Goal: Task Accomplishment & Management: Manage account settings

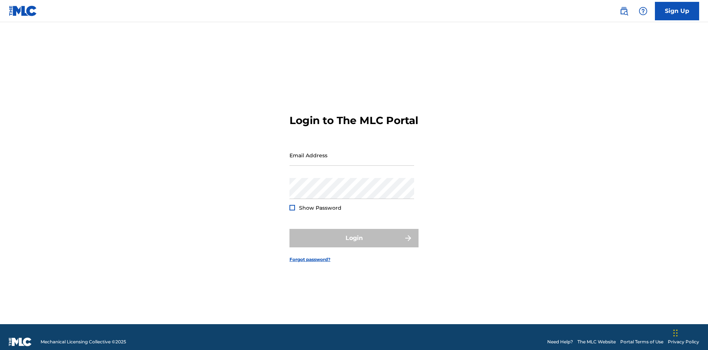
scroll to position [10, 0]
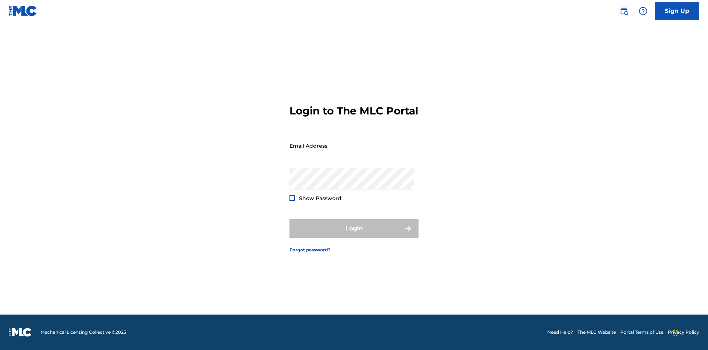
click at [352, 152] on input "Email Address" at bounding box center [352, 145] width 125 height 21
type input "[EMAIL_ADDRESS][DOMAIN_NAME]"
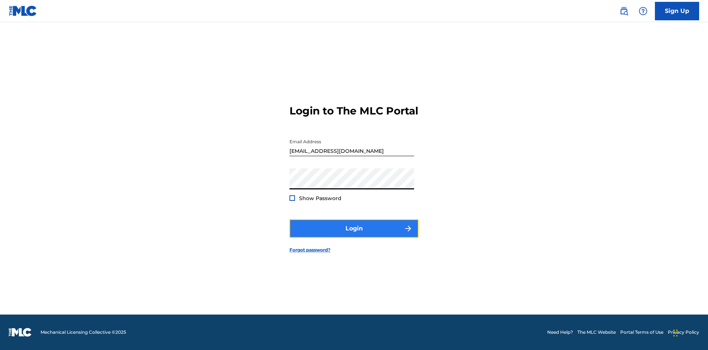
click at [354, 235] on button "Login" at bounding box center [354, 228] width 129 height 18
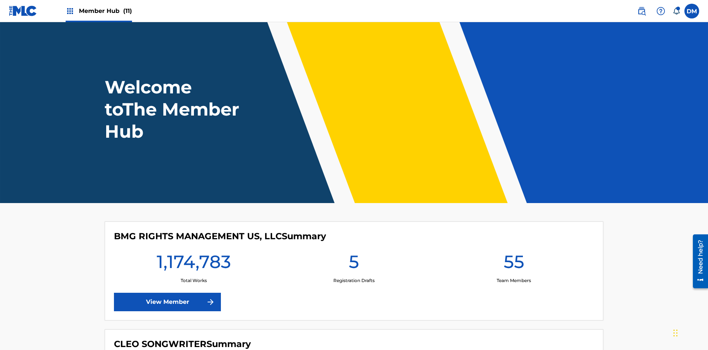
click at [105, 11] on span "Member Hub (11)" at bounding box center [105, 11] width 53 height 8
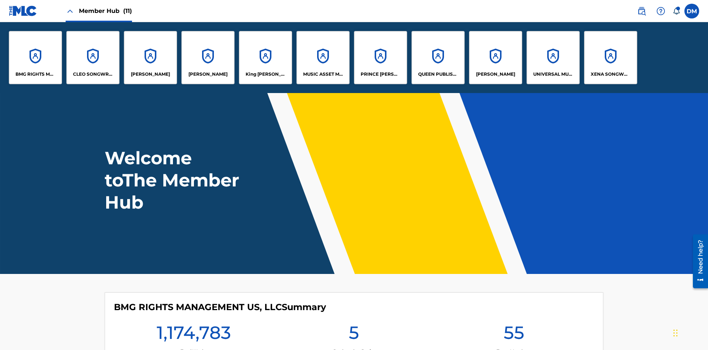
scroll to position [27, 0]
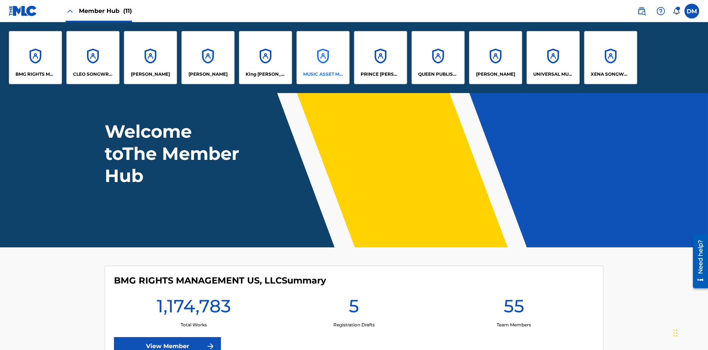
click at [323, 74] on p "MUSIC ASSET MANAGEMENT (MAM)" at bounding box center [323, 74] width 40 height 7
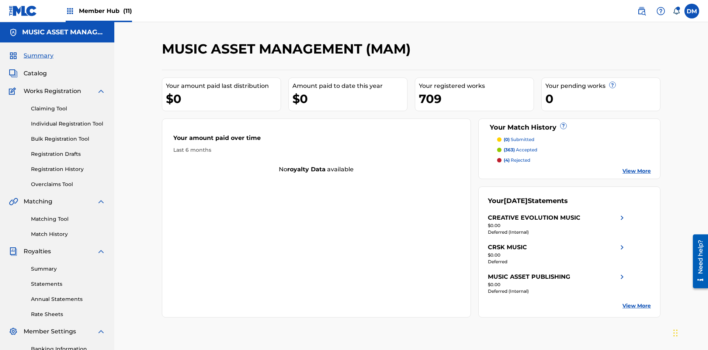
scroll to position [25, 0]
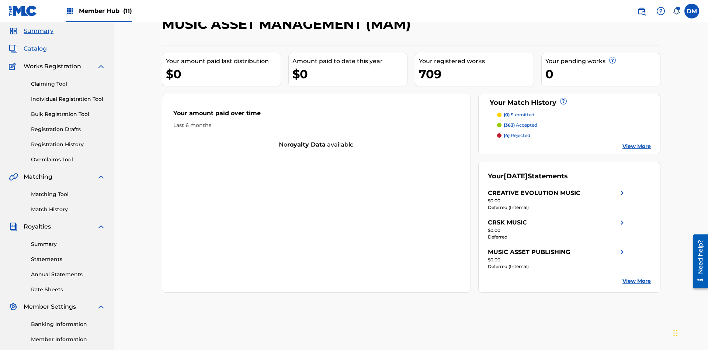
click at [35, 49] on span "Catalog" at bounding box center [35, 48] width 23 height 9
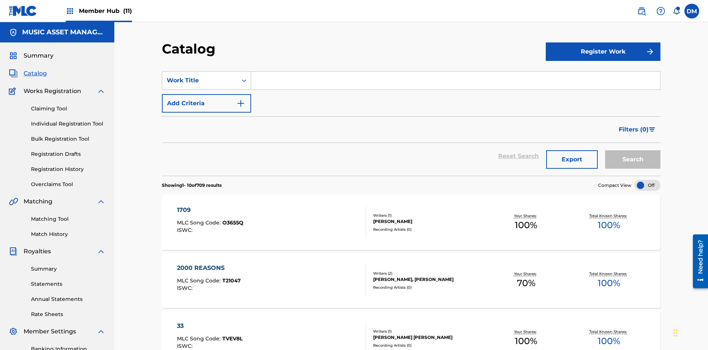
scroll to position [135, 0]
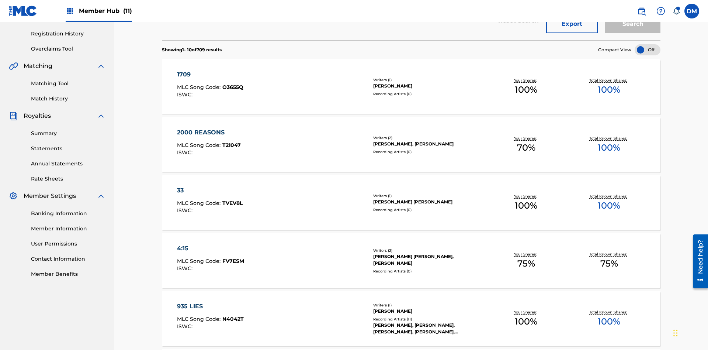
click at [648, 50] on div at bounding box center [648, 49] width 26 height 11
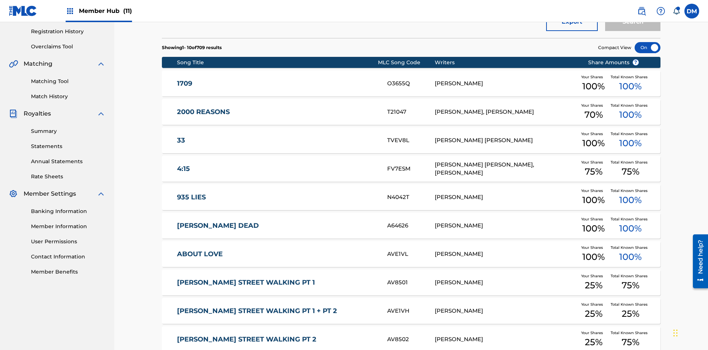
scroll to position [213, 0]
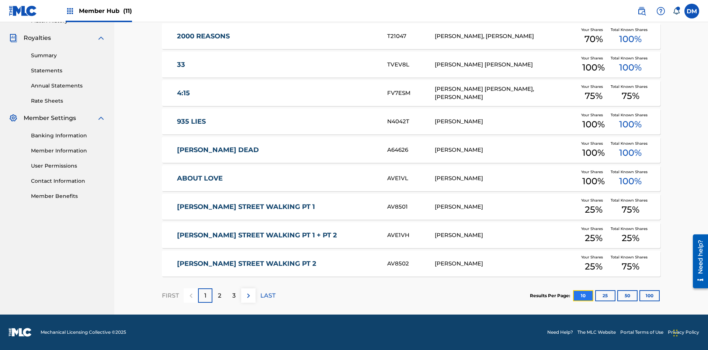
click at [573, 295] on button "10" at bounding box center [583, 295] width 20 height 11
click at [170, 295] on p "FIRST" at bounding box center [170, 295] width 17 height 9
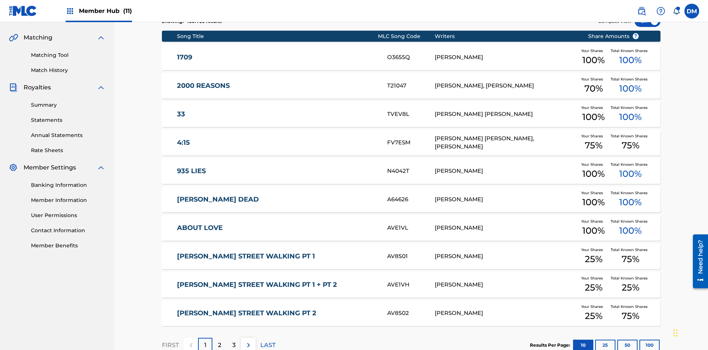
scroll to position [138, 0]
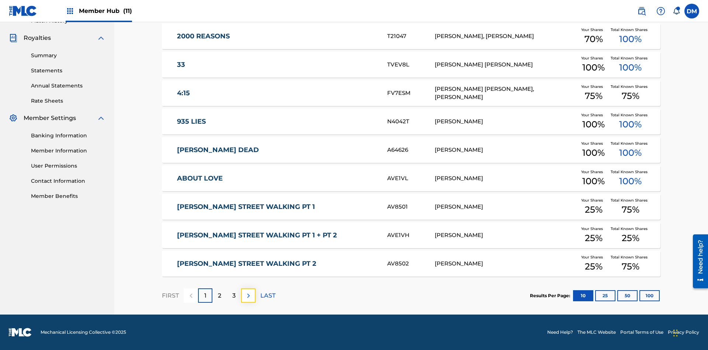
click at [248, 295] on img at bounding box center [248, 295] width 9 height 9
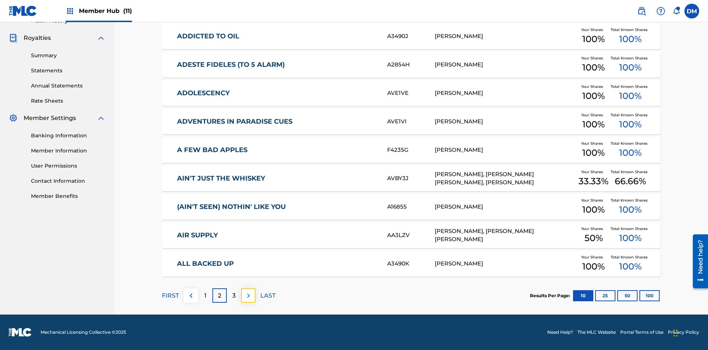
click at [248, 295] on img at bounding box center [248, 295] width 9 height 9
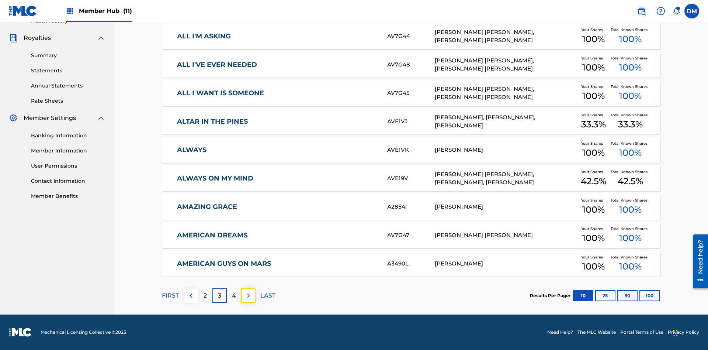
click at [248, 295] on img at bounding box center [248, 295] width 9 height 9
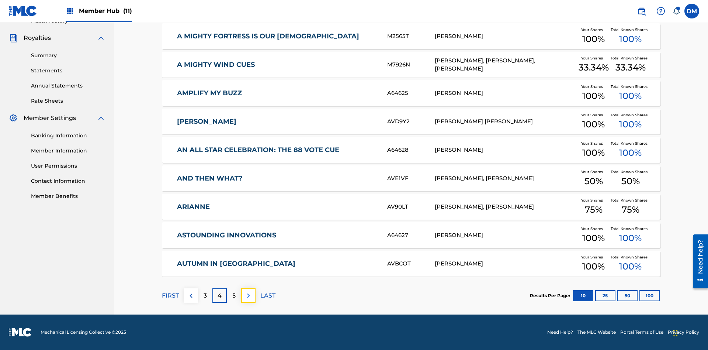
click at [248, 295] on img at bounding box center [248, 295] width 9 height 9
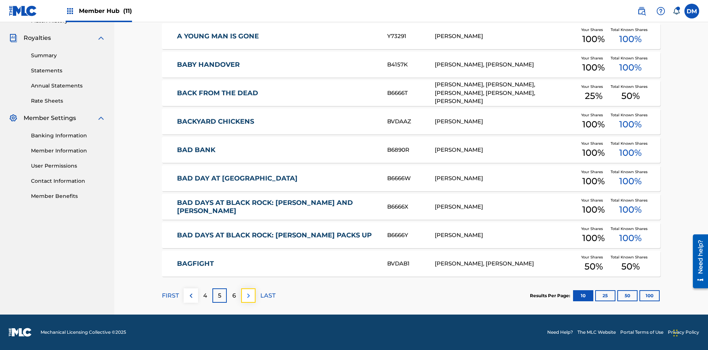
click at [248, 295] on img at bounding box center [248, 295] width 9 height 9
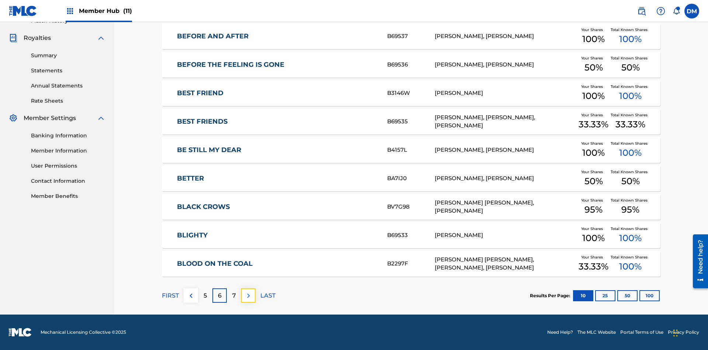
click at [248, 295] on img at bounding box center [248, 295] width 9 height 9
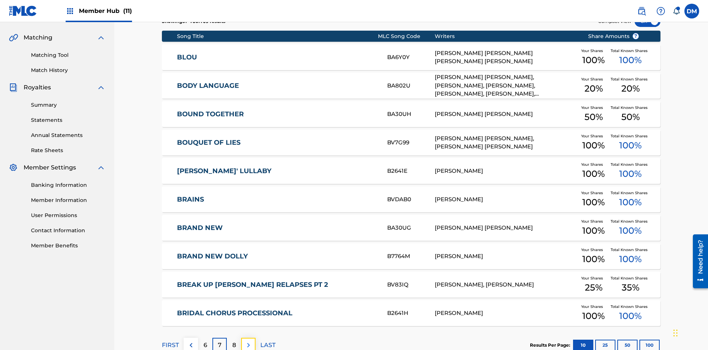
click at [248, 341] on img at bounding box center [248, 345] width 9 height 9
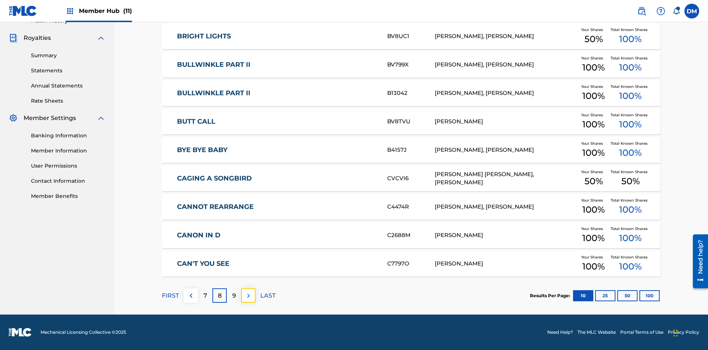
click at [248, 295] on img at bounding box center [248, 295] width 9 height 9
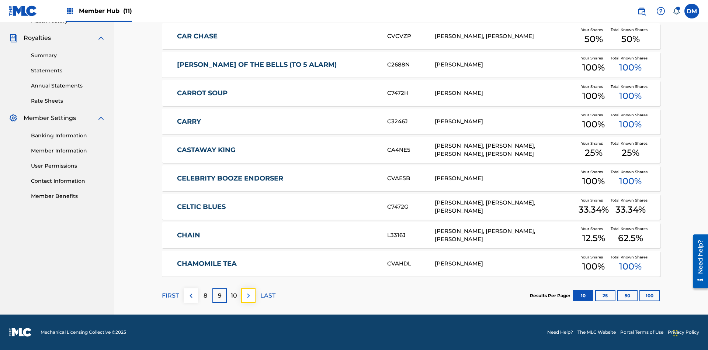
click at [248, 295] on img at bounding box center [248, 295] width 9 height 9
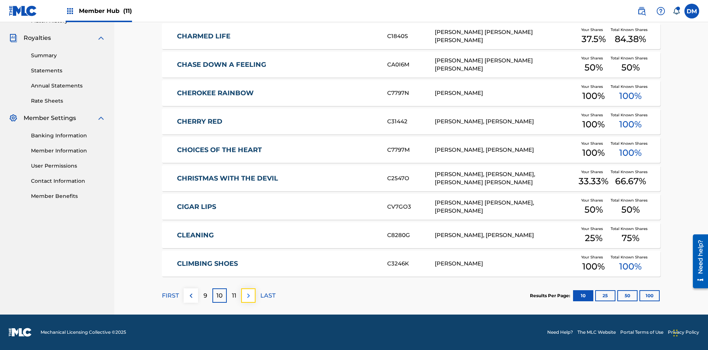
click at [248, 295] on img at bounding box center [248, 295] width 9 height 9
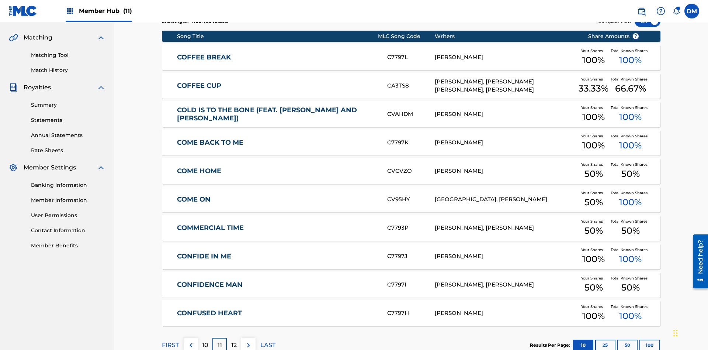
scroll to position [108, 0]
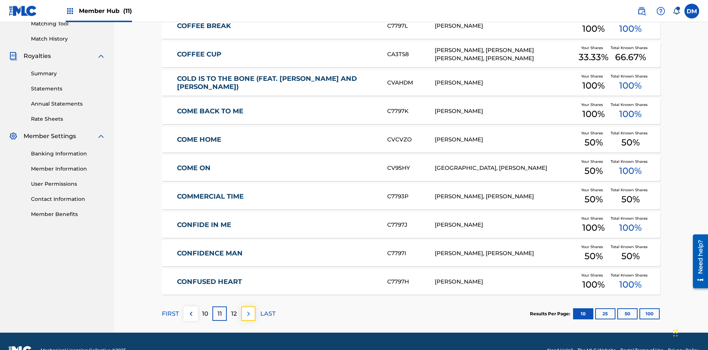
click at [248, 309] on img at bounding box center [248, 313] width 9 height 9
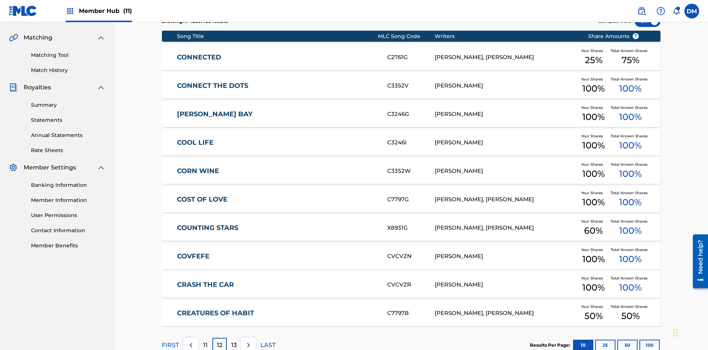
scroll to position [138, 0]
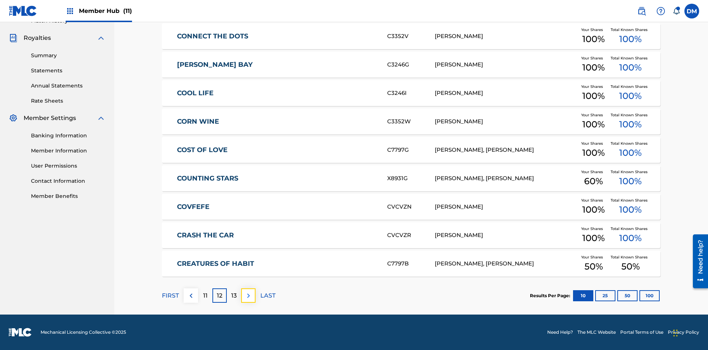
click at [248, 295] on img at bounding box center [248, 295] width 9 height 9
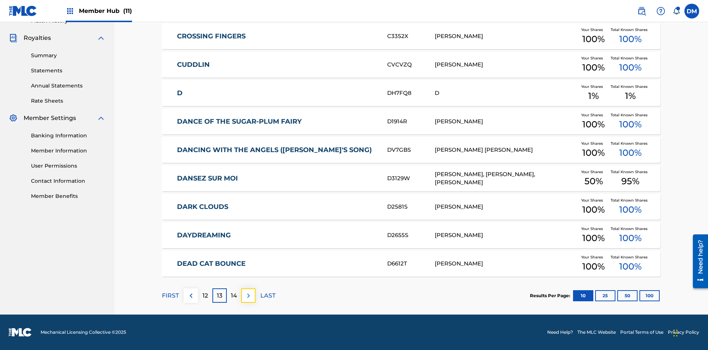
click at [248, 295] on img at bounding box center [248, 295] width 9 height 9
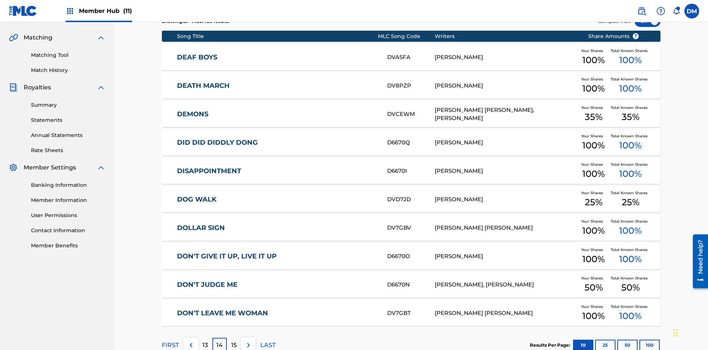
scroll to position [0, 0]
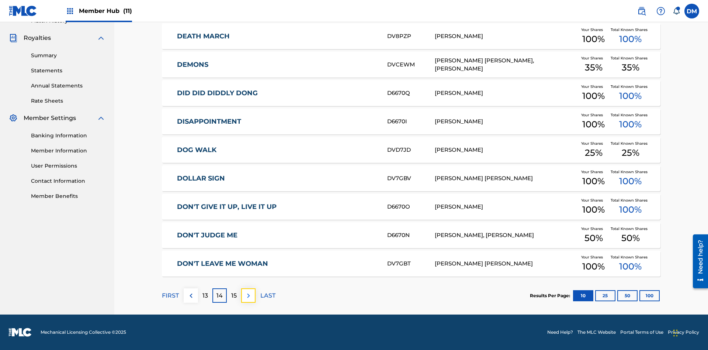
click at [248, 295] on img at bounding box center [248, 295] width 9 height 9
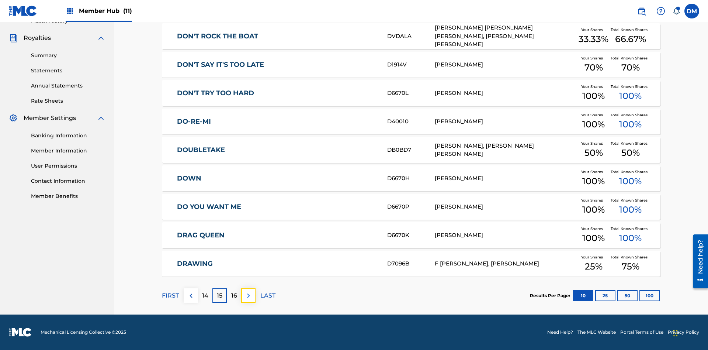
click at [248, 295] on img at bounding box center [248, 295] width 9 height 9
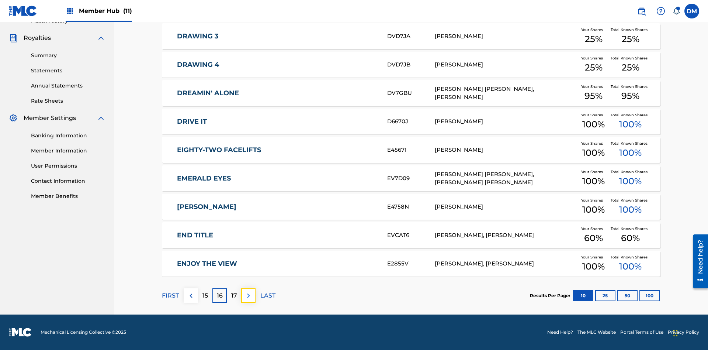
click at [248, 295] on img at bounding box center [248, 295] width 9 height 9
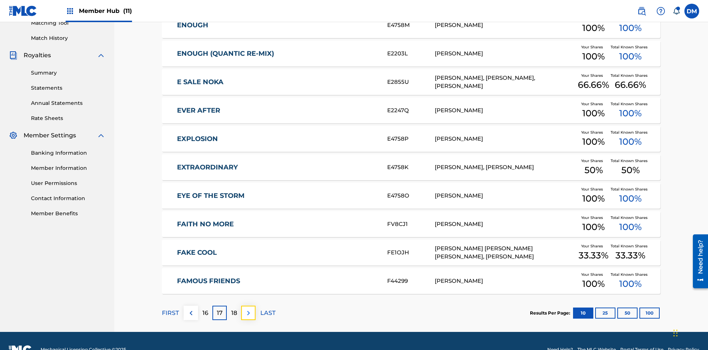
click at [248, 308] on img at bounding box center [248, 312] width 9 height 9
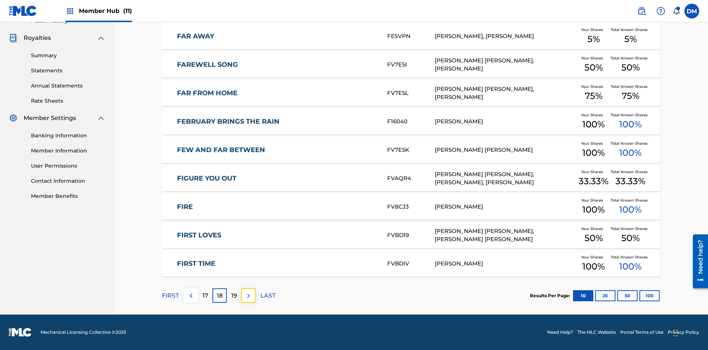
click at [248, 295] on img at bounding box center [248, 295] width 9 height 9
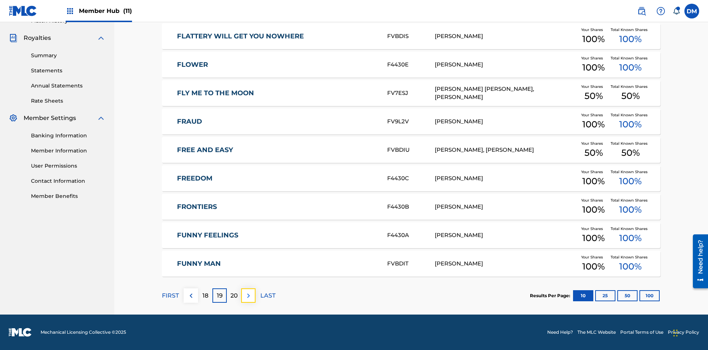
click at [248, 295] on img at bounding box center [248, 295] width 9 height 9
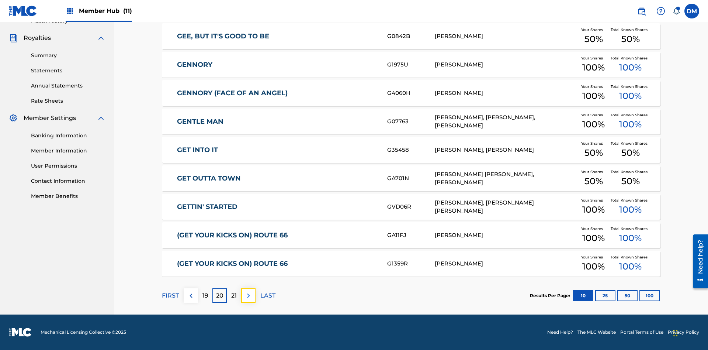
click at [248, 295] on img at bounding box center [248, 295] width 9 height 9
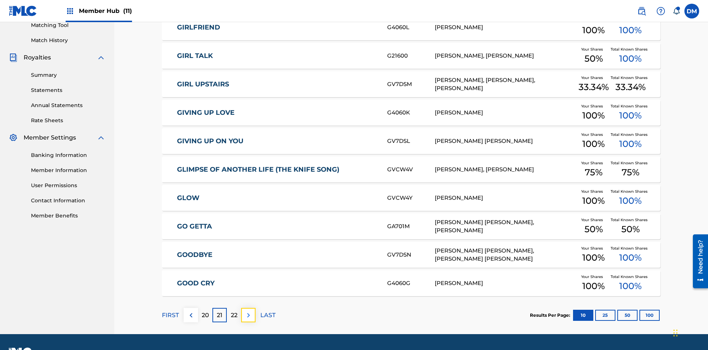
click at [248, 311] on img at bounding box center [248, 315] width 9 height 9
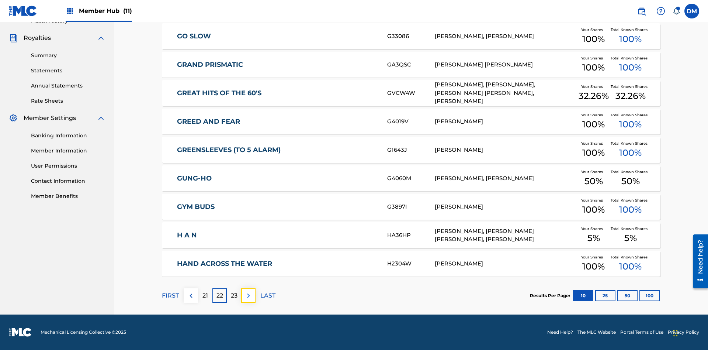
click at [248, 295] on img at bounding box center [248, 295] width 9 height 9
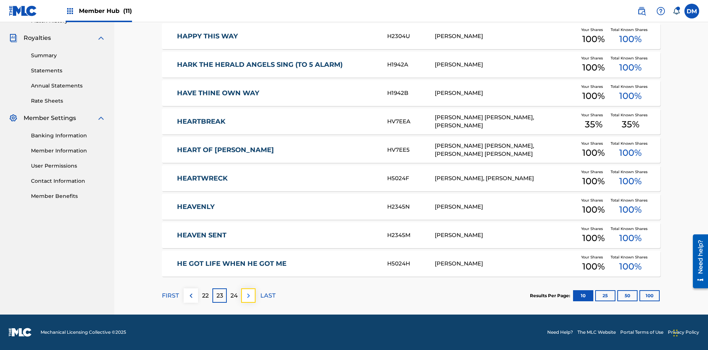
click at [248, 295] on img at bounding box center [248, 295] width 9 height 9
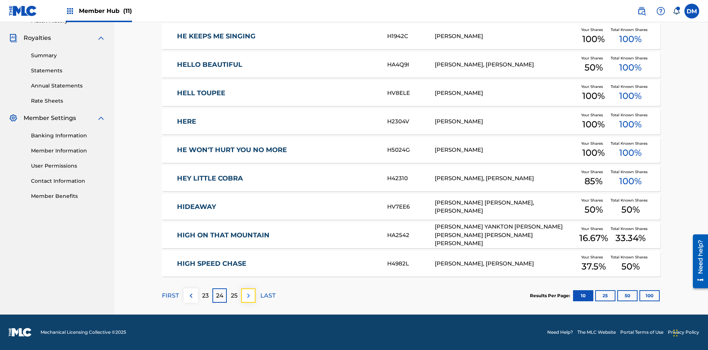
click at [248, 295] on img at bounding box center [248, 295] width 9 height 9
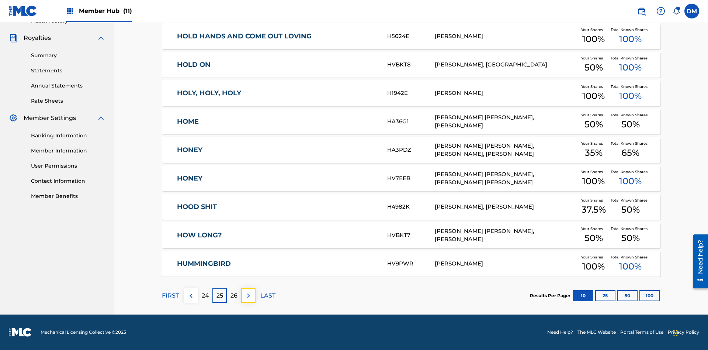
click at [248, 295] on img at bounding box center [248, 295] width 9 height 9
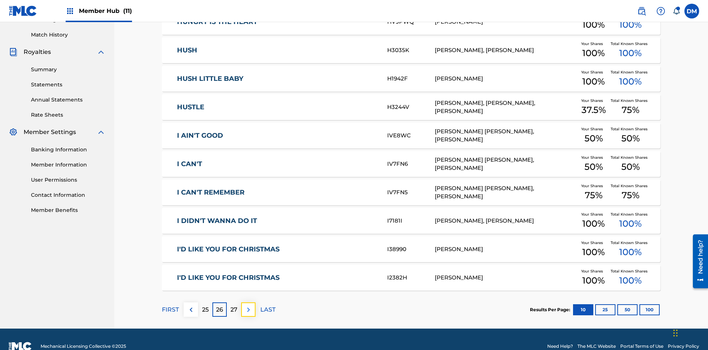
click at [248, 305] on img at bounding box center [248, 309] width 9 height 9
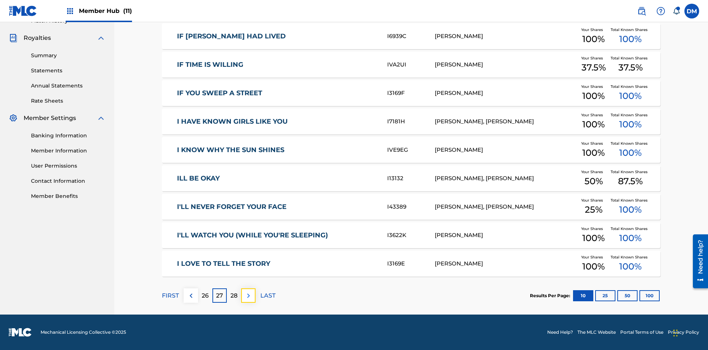
click at [248, 295] on img at bounding box center [248, 295] width 9 height 9
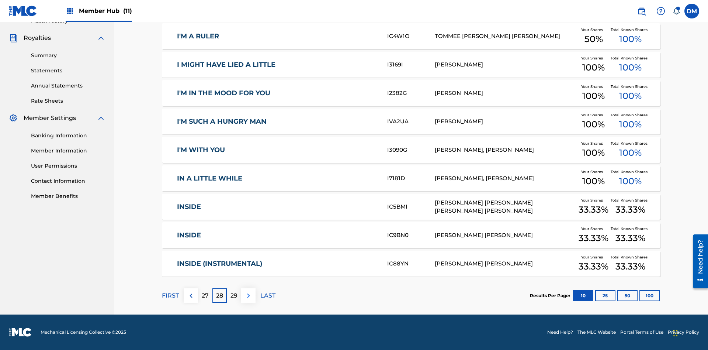
click at [248, 295] on img at bounding box center [248, 295] width 9 height 9
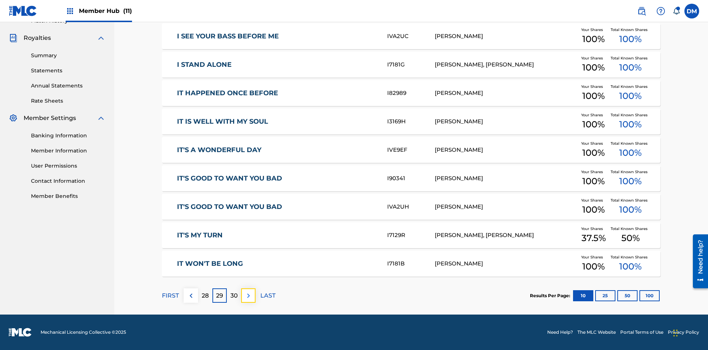
click at [248, 295] on img at bounding box center [248, 295] width 9 height 9
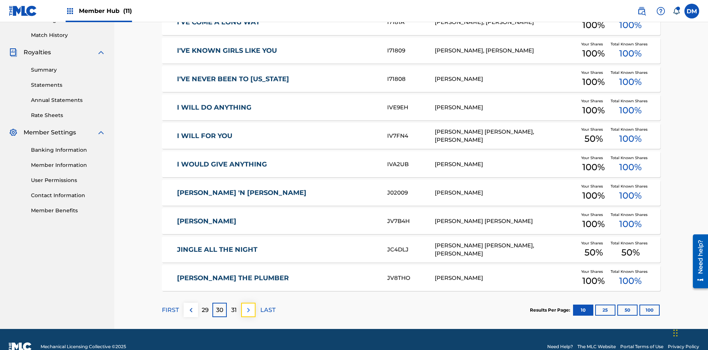
click at [248, 305] on img at bounding box center [248, 309] width 9 height 9
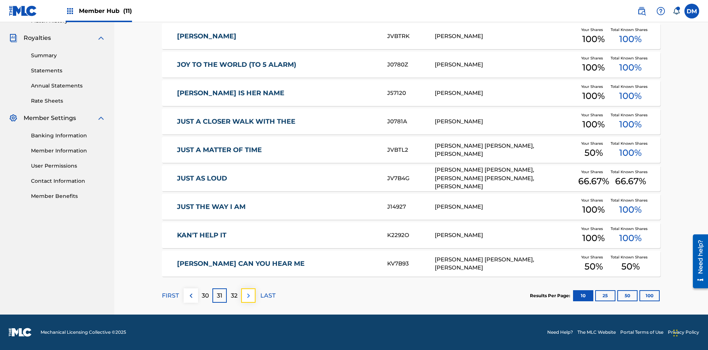
click at [248, 295] on img at bounding box center [248, 295] width 9 height 9
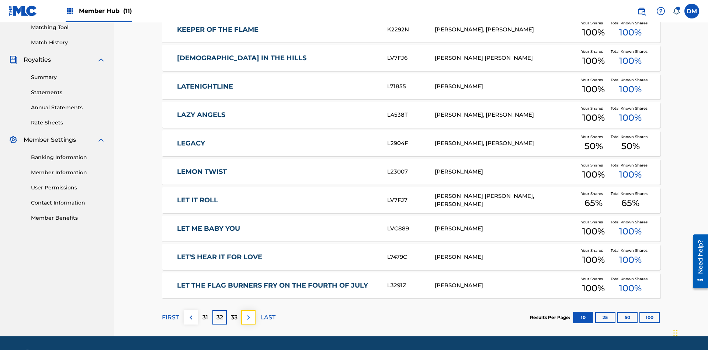
click at [248, 313] on img at bounding box center [248, 317] width 9 height 9
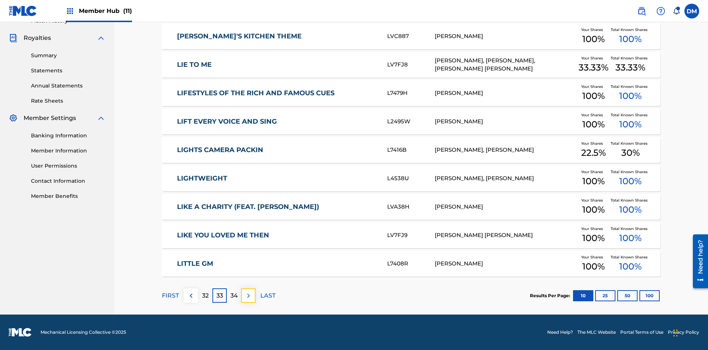
click at [248, 295] on img at bounding box center [248, 295] width 9 height 9
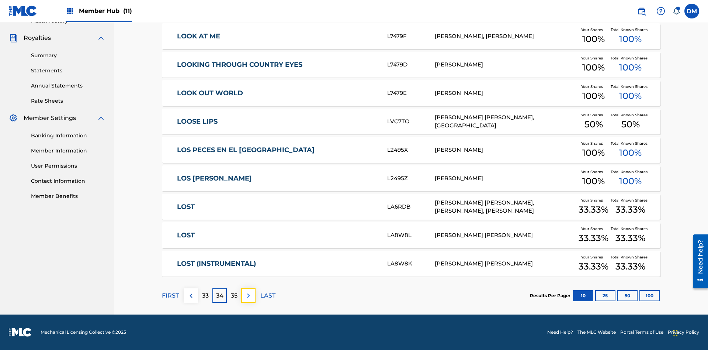
click at [248, 295] on img at bounding box center [248, 295] width 9 height 9
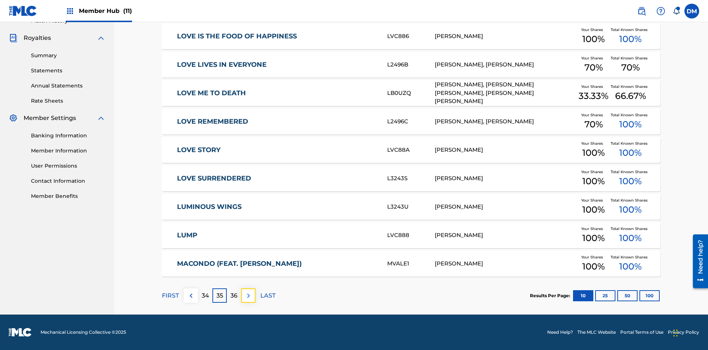
click at [248, 295] on img at bounding box center [248, 295] width 9 height 9
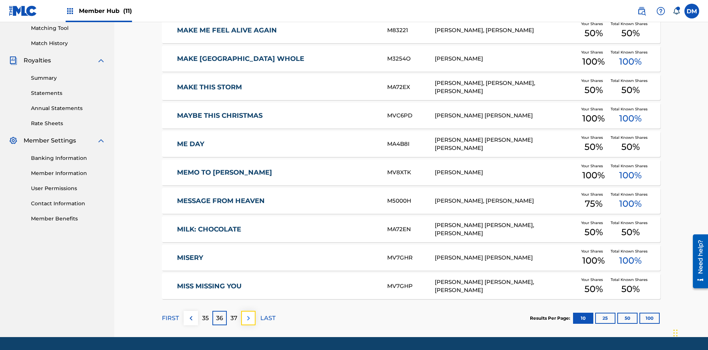
click at [248, 314] on img at bounding box center [248, 318] width 9 height 9
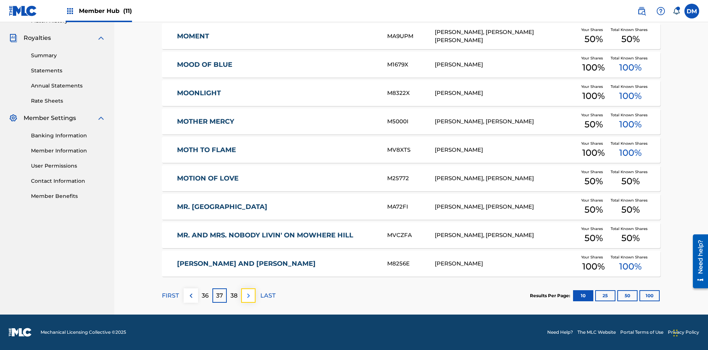
click at [248, 295] on img at bounding box center [248, 295] width 9 height 9
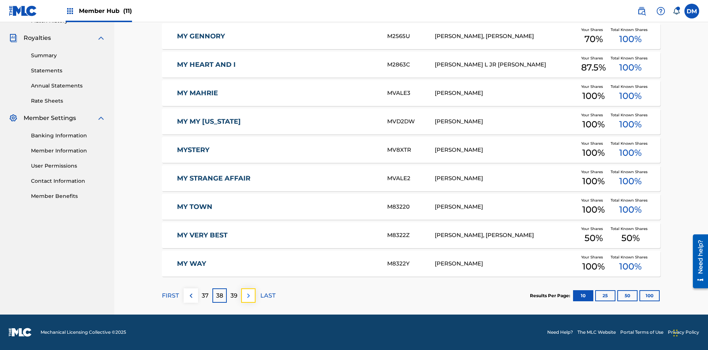
click at [248, 295] on img at bounding box center [248, 295] width 9 height 9
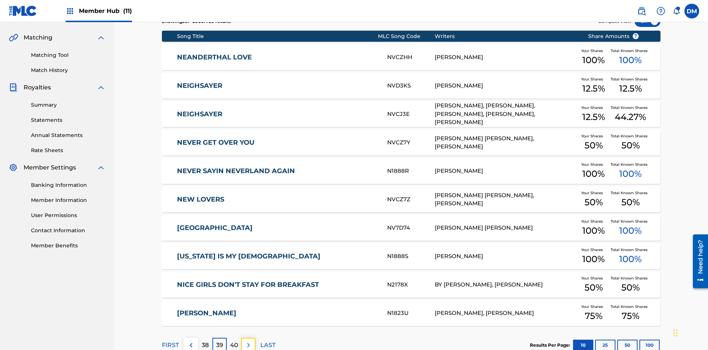
click at [248, 341] on img at bounding box center [248, 345] width 9 height 9
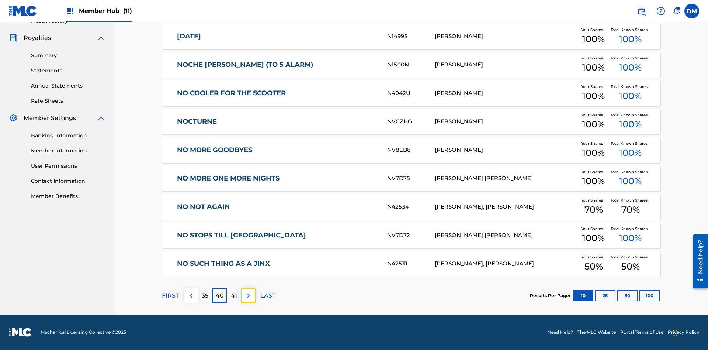
click at [248, 295] on img at bounding box center [248, 295] width 9 height 9
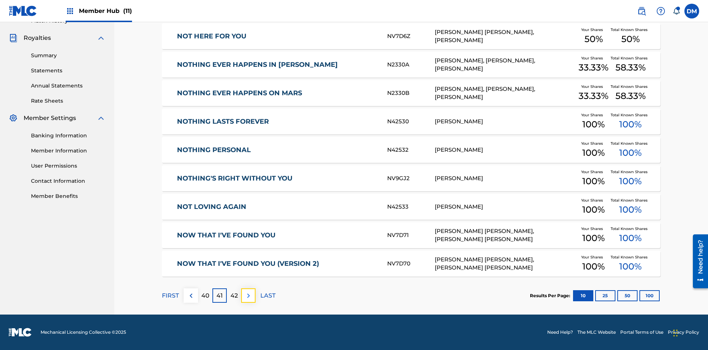
click at [248, 295] on img at bounding box center [248, 295] width 9 height 9
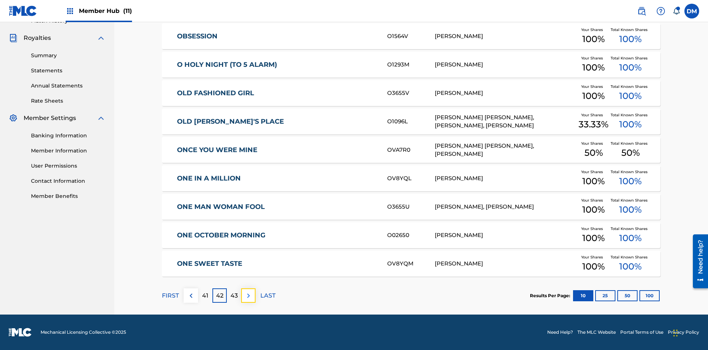
click at [248, 295] on img at bounding box center [248, 295] width 9 height 9
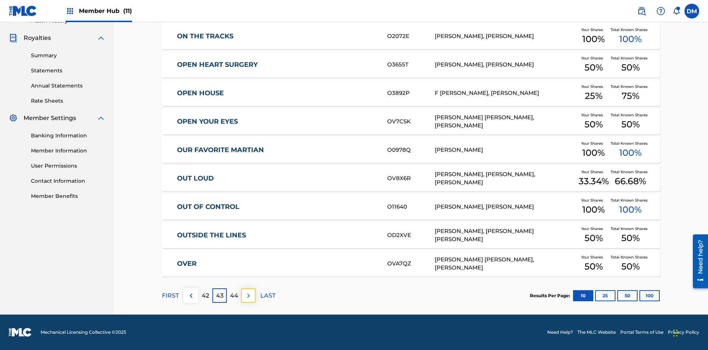
click at [248, 295] on img at bounding box center [248, 295] width 9 height 9
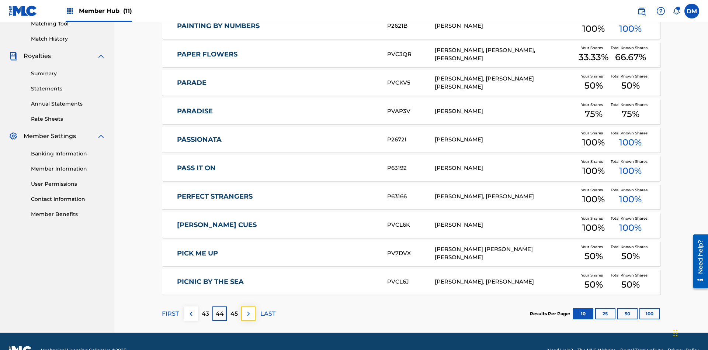
click at [248, 309] on img at bounding box center [248, 313] width 9 height 9
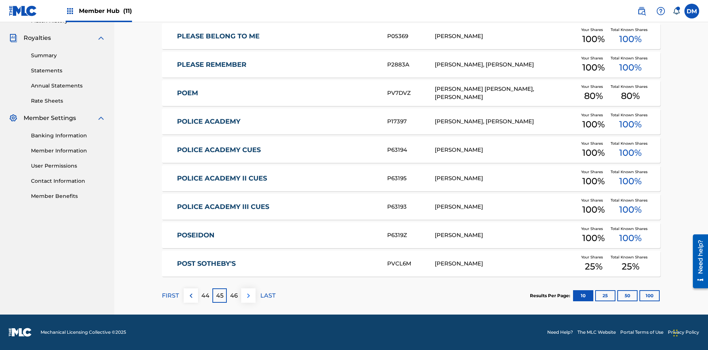
click at [248, 295] on img at bounding box center [248, 295] width 9 height 9
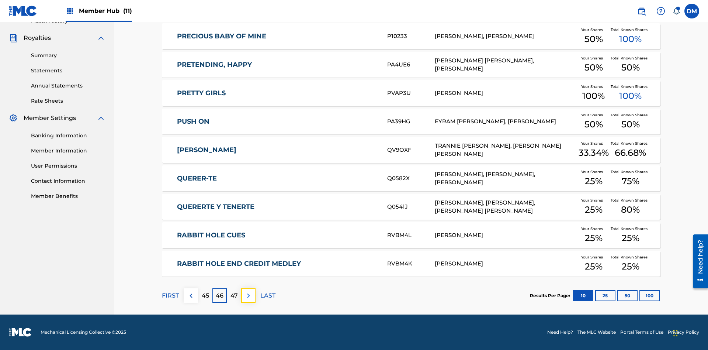
click at [248, 295] on img at bounding box center [248, 295] width 9 height 9
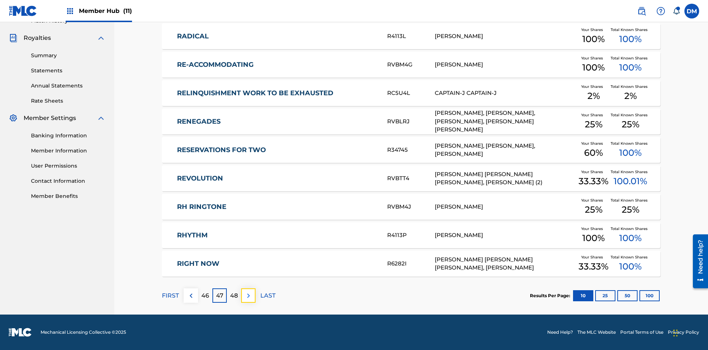
click at [248, 295] on img at bounding box center [248, 295] width 9 height 9
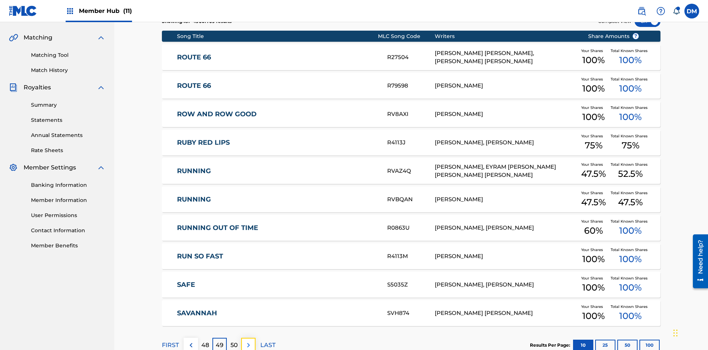
click at [248, 341] on img at bounding box center [248, 345] width 9 height 9
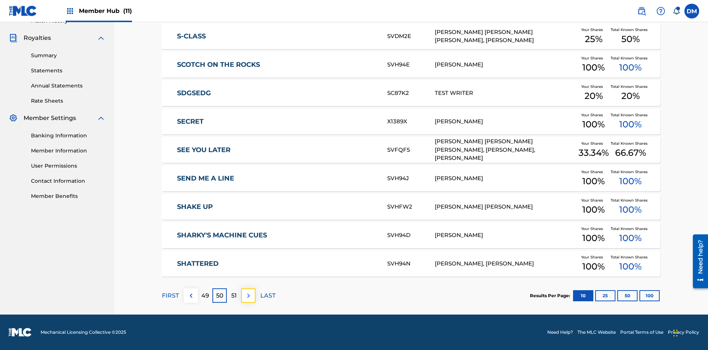
click at [248, 295] on img at bounding box center [248, 295] width 9 height 9
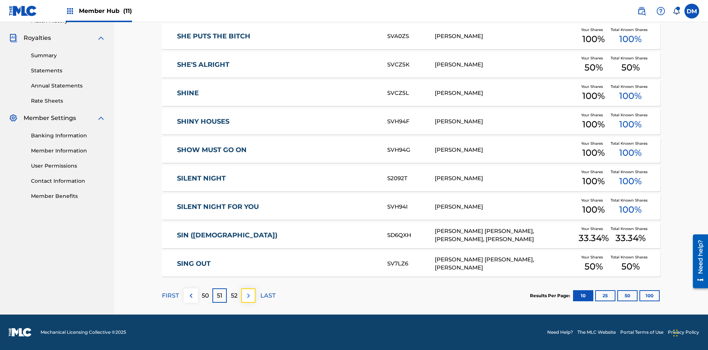
click at [248, 295] on img at bounding box center [248, 295] width 9 height 9
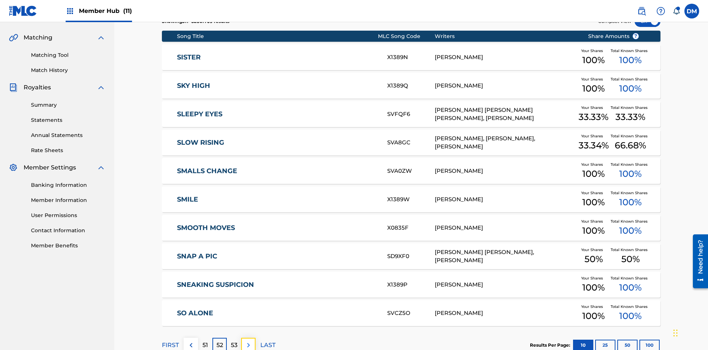
click at [248, 341] on img at bounding box center [248, 345] width 9 height 9
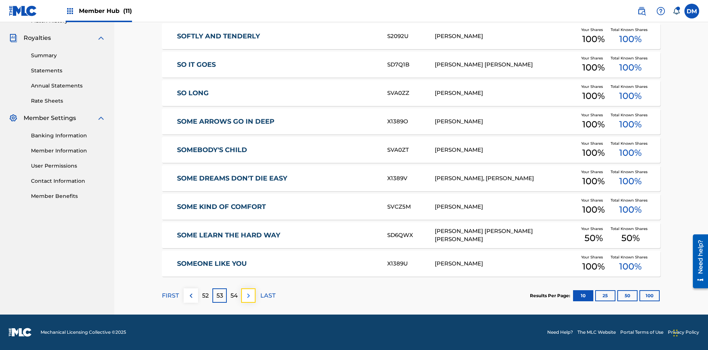
click at [248, 295] on img at bounding box center [248, 295] width 9 height 9
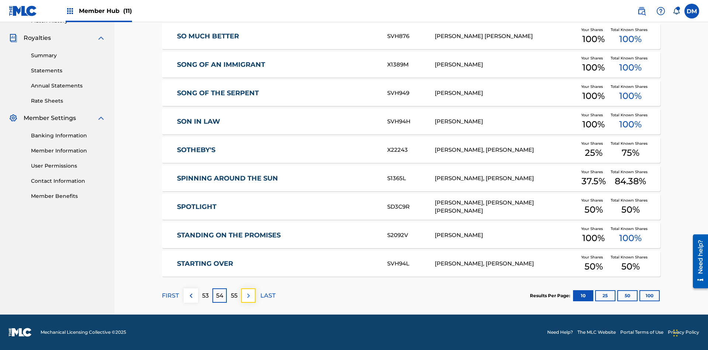
click at [248, 295] on img at bounding box center [248, 295] width 9 height 9
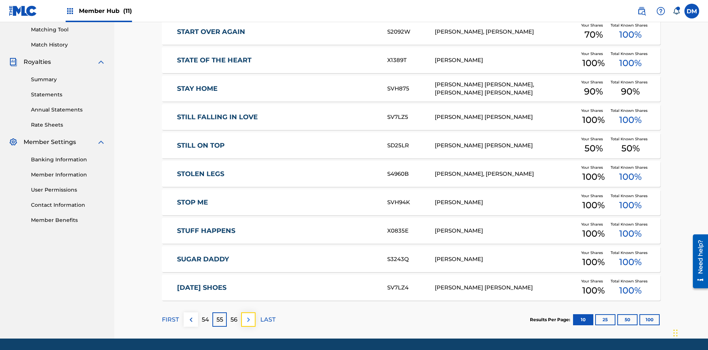
click at [248, 315] on img at bounding box center [248, 319] width 9 height 9
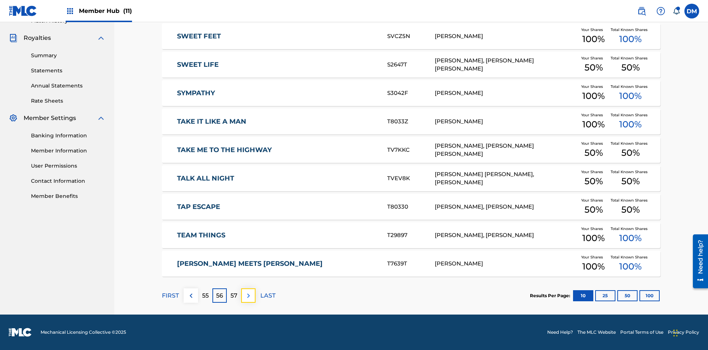
click at [248, 295] on img at bounding box center [248, 295] width 9 height 9
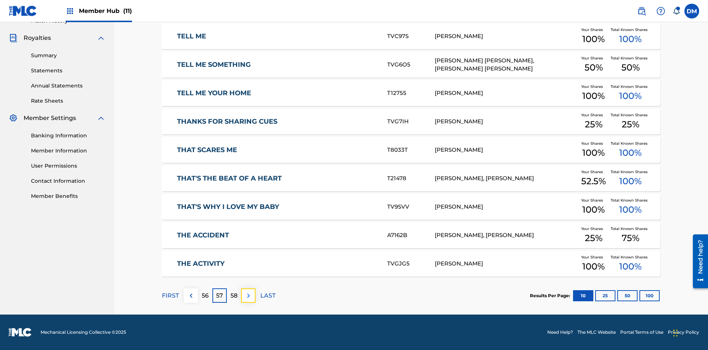
click at [248, 295] on img at bounding box center [248, 295] width 9 height 9
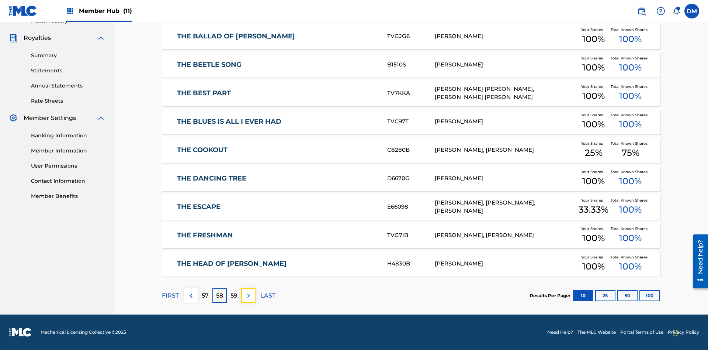
click at [248, 295] on img at bounding box center [248, 295] width 9 height 9
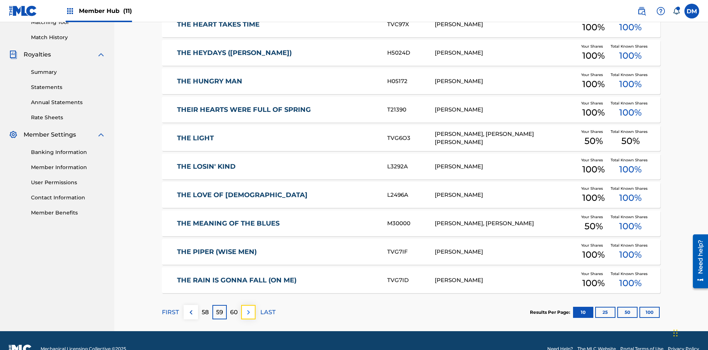
click at [248, 308] on img at bounding box center [248, 312] width 9 height 9
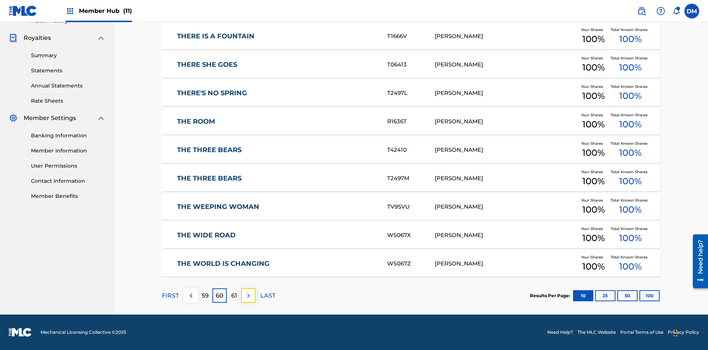
click at [248, 295] on img at bounding box center [248, 295] width 9 height 9
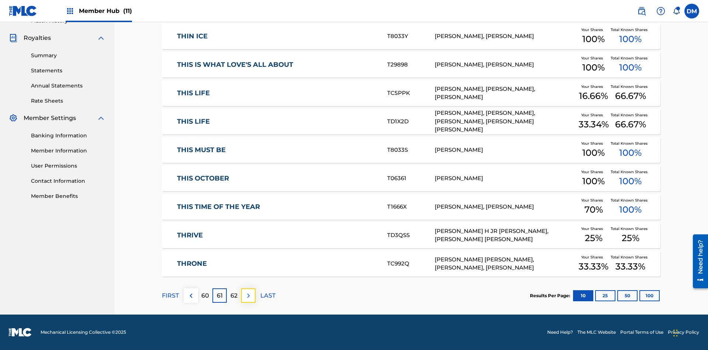
click at [248, 295] on img at bounding box center [248, 295] width 9 height 9
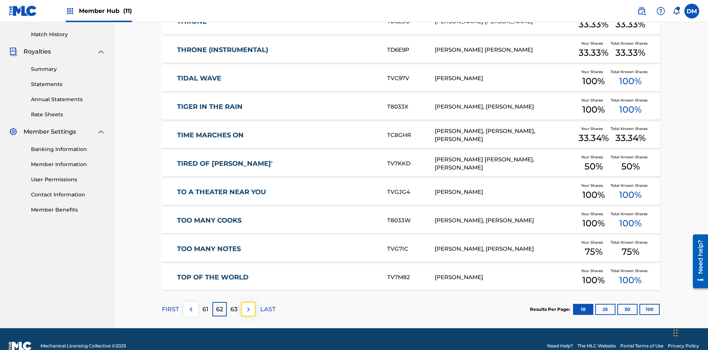
click at [248, 305] on img at bounding box center [248, 309] width 9 height 9
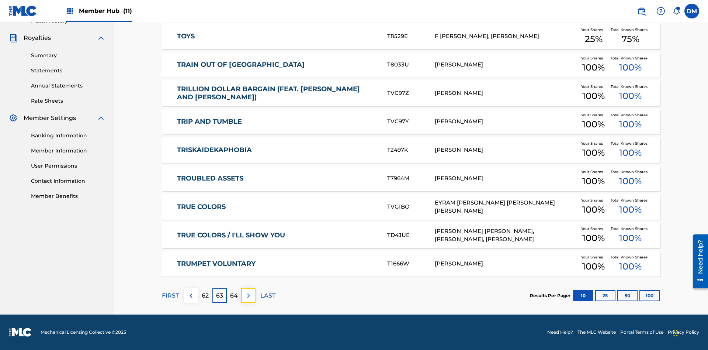
click at [248, 295] on img at bounding box center [248, 295] width 9 height 9
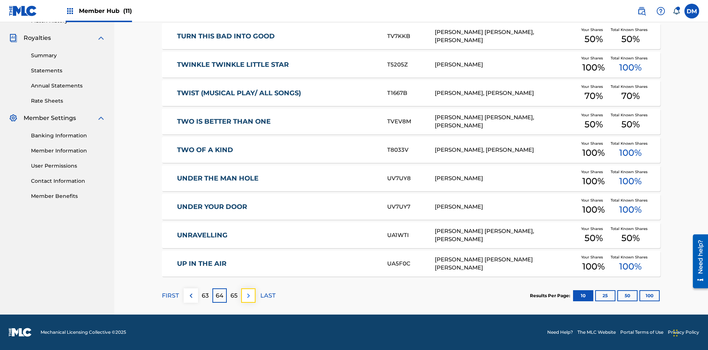
click at [248, 295] on img at bounding box center [248, 295] width 9 height 9
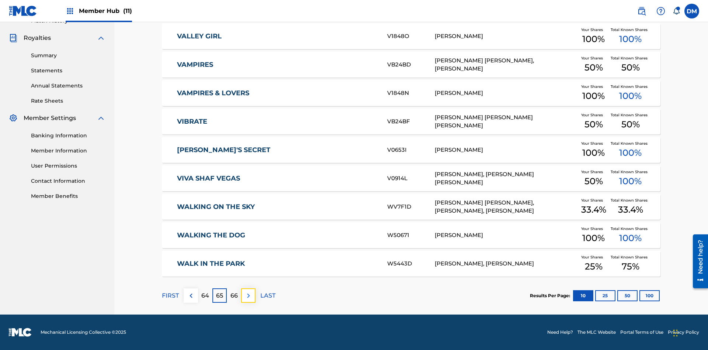
click at [248, 295] on img at bounding box center [248, 295] width 9 height 9
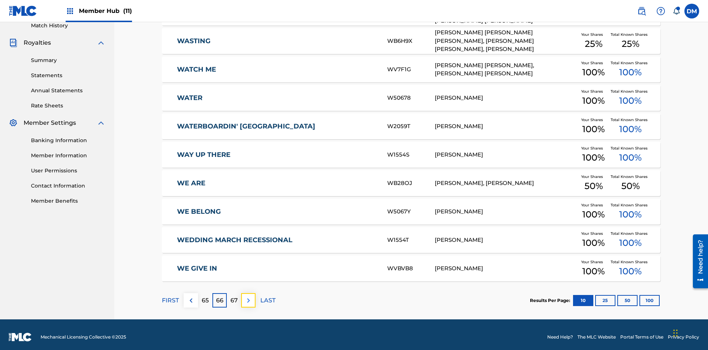
click at [248, 296] on img at bounding box center [248, 300] width 9 height 9
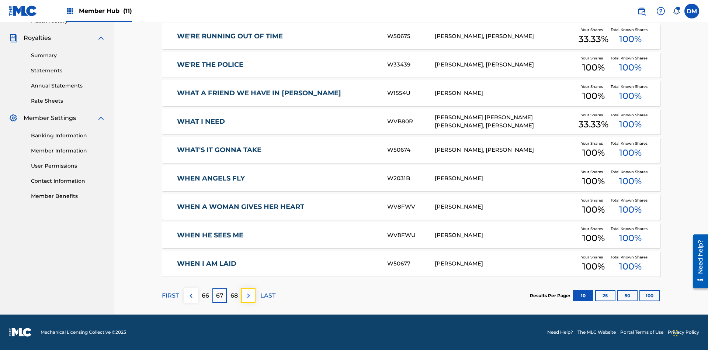
click at [248, 295] on img at bounding box center [248, 295] width 9 height 9
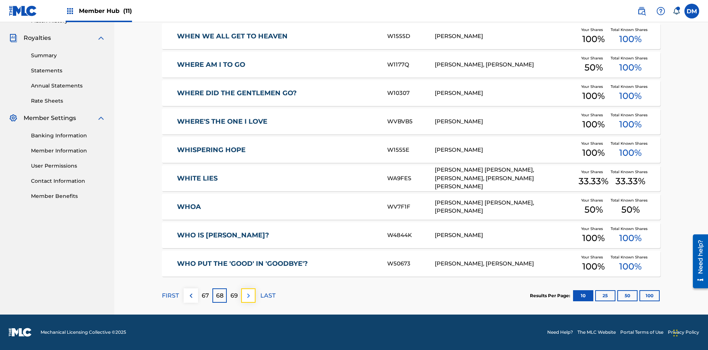
click at [248, 295] on img at bounding box center [248, 295] width 9 height 9
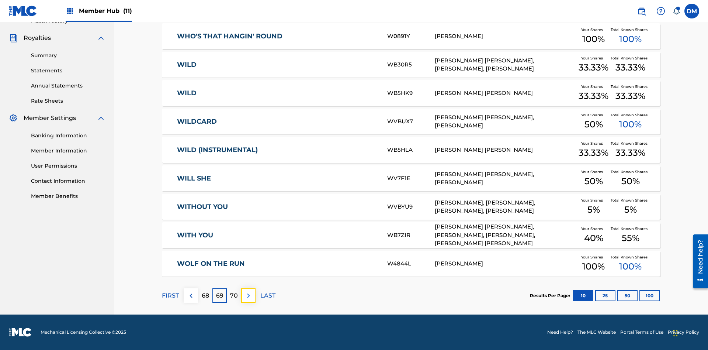
click at [248, 295] on img at bounding box center [248, 295] width 9 height 9
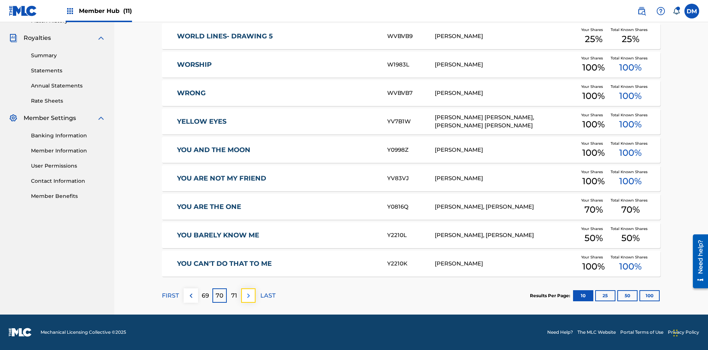
click at [248, 295] on img at bounding box center [248, 295] width 9 height 9
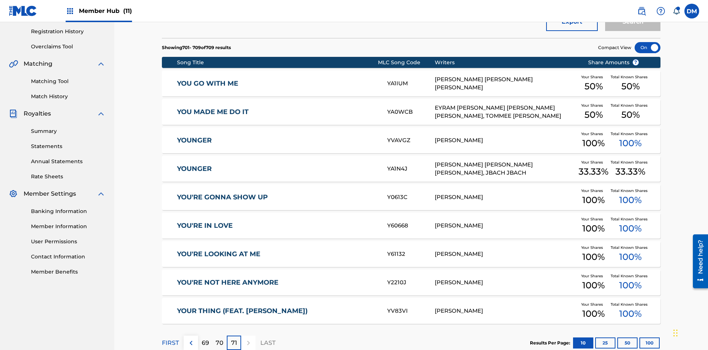
scroll to position [164, 0]
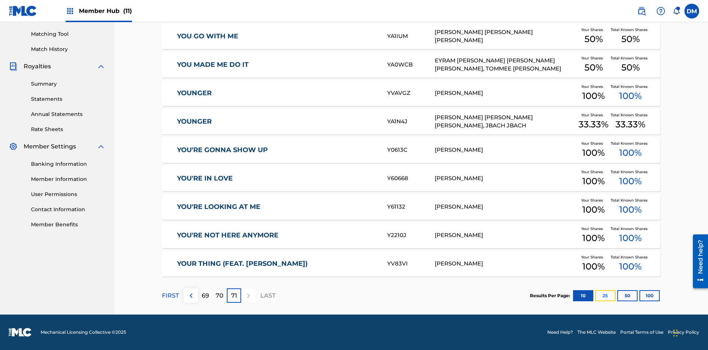
click at [595, 295] on button "25" at bounding box center [605, 295] width 20 height 11
click at [170, 295] on p "FIRST" at bounding box center [170, 295] width 17 height 9
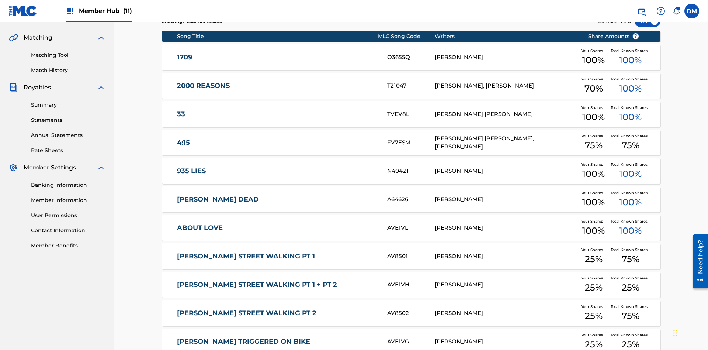
scroll to position [138, 0]
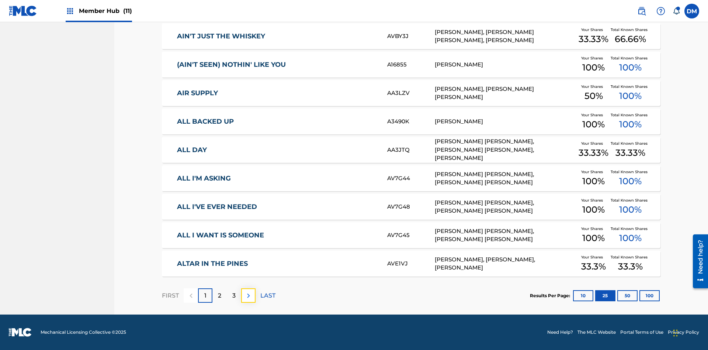
click at [248, 295] on img at bounding box center [248, 295] width 9 height 9
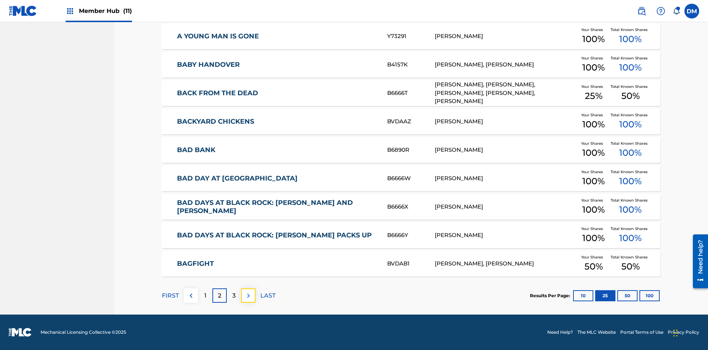
click at [248, 295] on img at bounding box center [248, 295] width 9 height 9
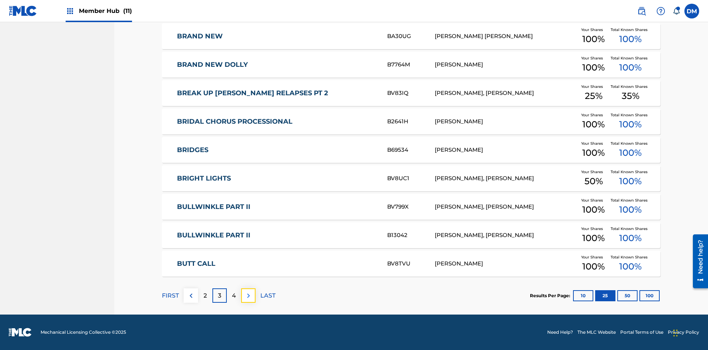
click at [248, 295] on img at bounding box center [248, 295] width 9 height 9
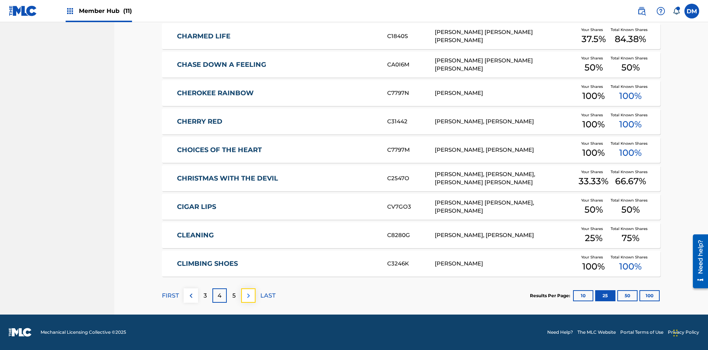
click at [248, 295] on img at bounding box center [248, 295] width 9 height 9
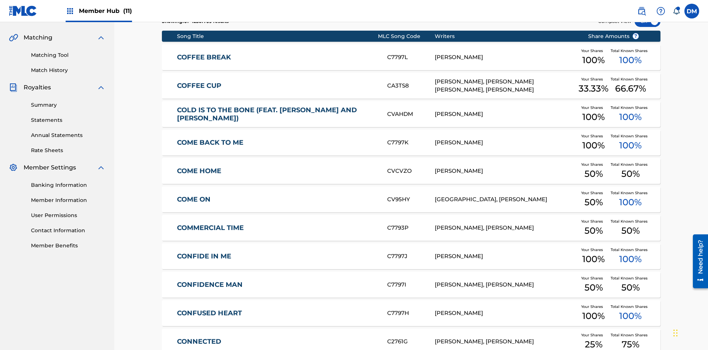
scroll to position [108, 0]
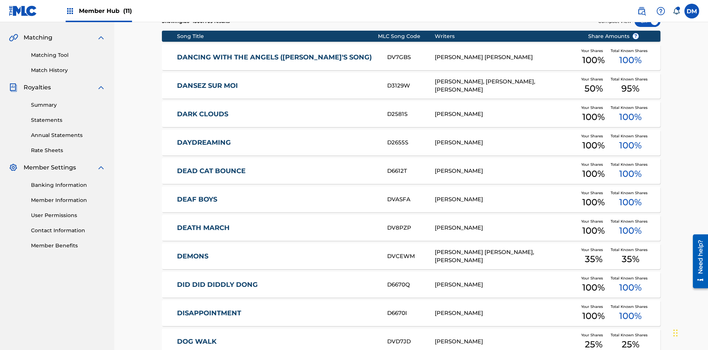
scroll to position [138, 0]
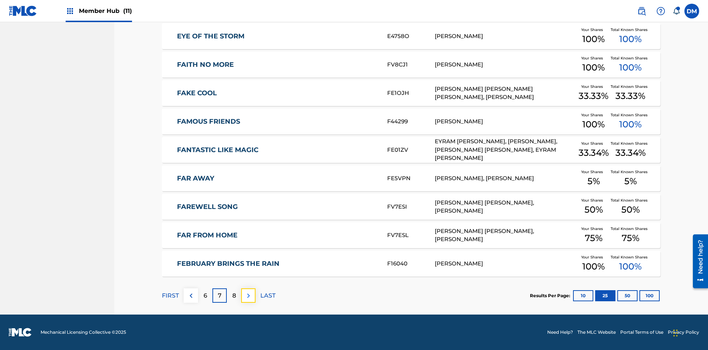
click at [248, 295] on img at bounding box center [248, 295] width 9 height 9
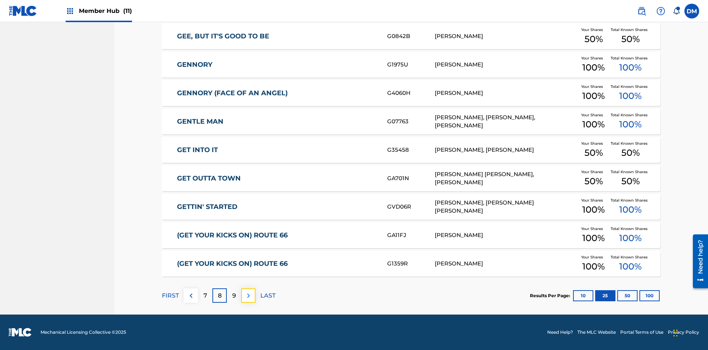
click at [248, 295] on img at bounding box center [248, 295] width 9 height 9
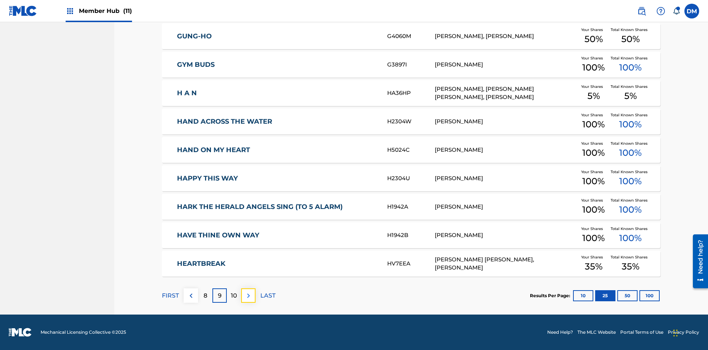
click at [248, 295] on img at bounding box center [248, 295] width 9 height 9
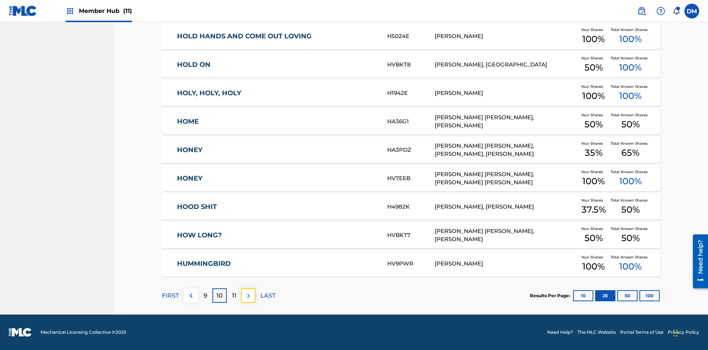
click at [248, 295] on img at bounding box center [248, 295] width 9 height 9
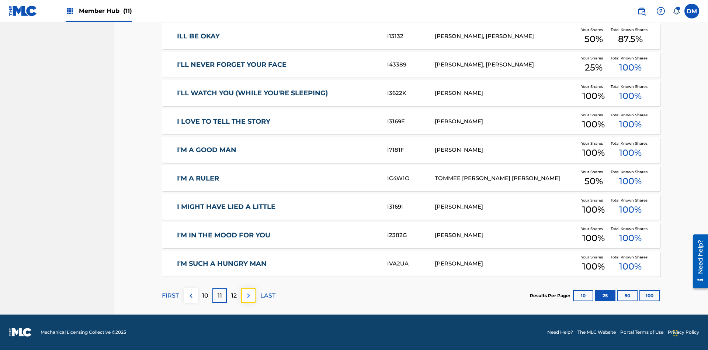
click at [248, 295] on img at bounding box center [248, 295] width 9 height 9
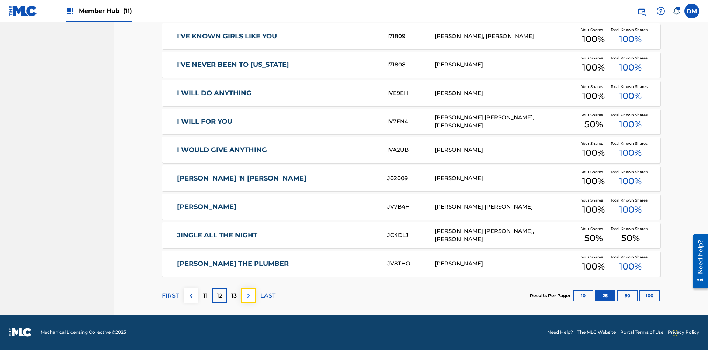
click at [248, 295] on img at bounding box center [248, 295] width 9 height 9
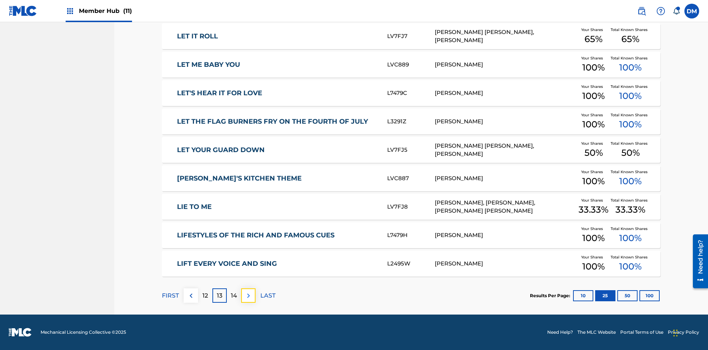
click at [248, 295] on img at bounding box center [248, 295] width 9 height 9
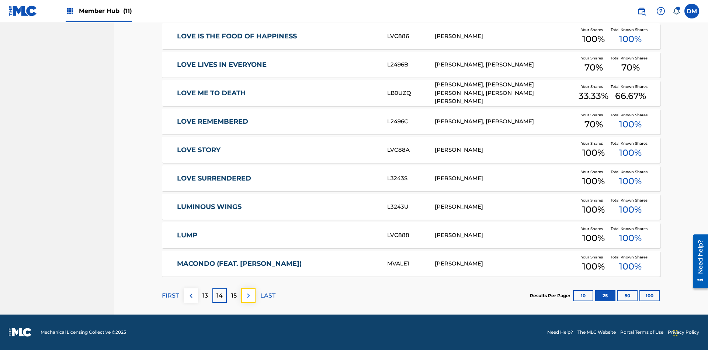
click at [248, 295] on img at bounding box center [248, 295] width 9 height 9
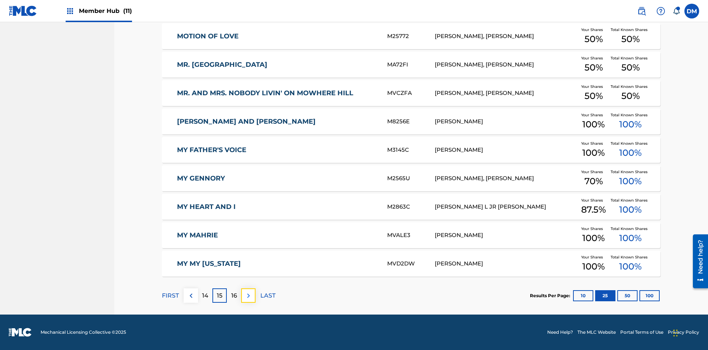
click at [248, 295] on img at bounding box center [248, 295] width 9 height 9
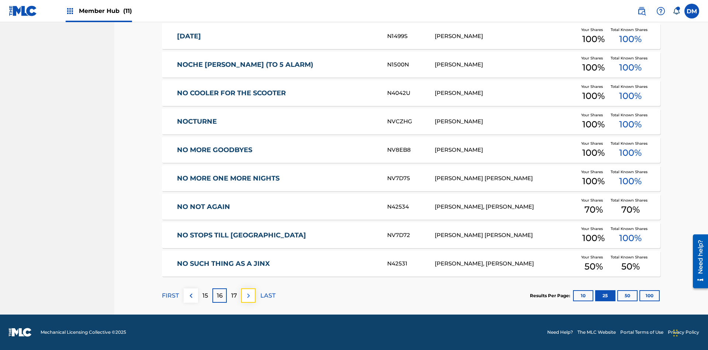
click at [248, 295] on img at bounding box center [248, 295] width 9 height 9
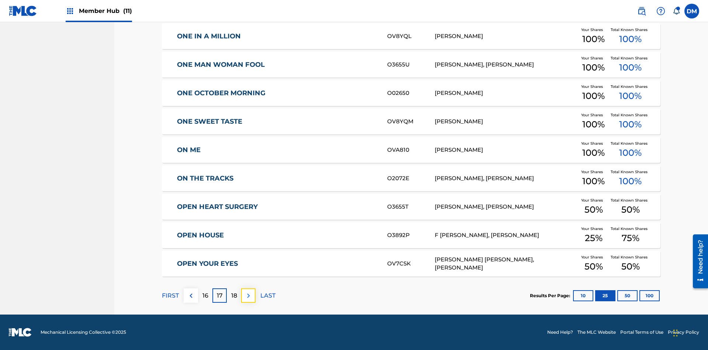
click at [248, 295] on img at bounding box center [248, 295] width 9 height 9
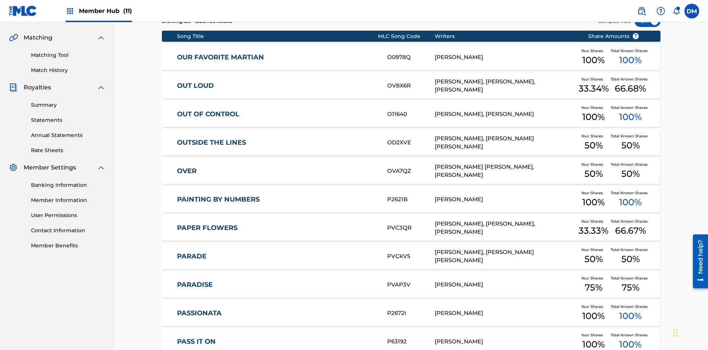
scroll to position [108, 0]
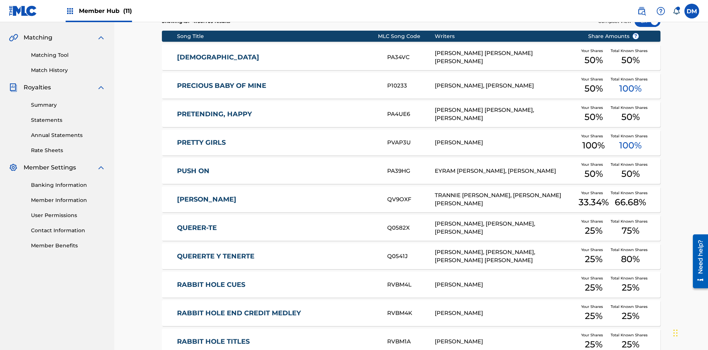
scroll to position [138, 0]
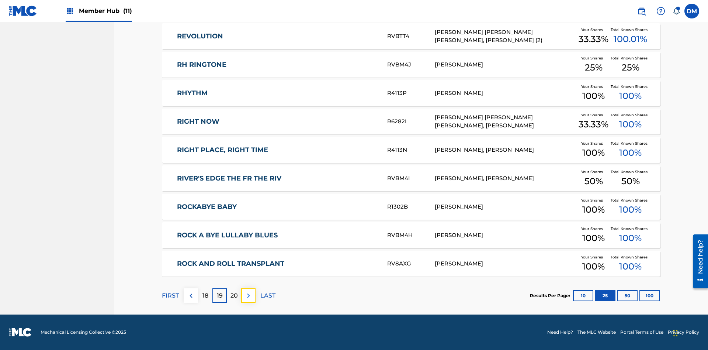
click at [248, 295] on img at bounding box center [248, 295] width 9 height 9
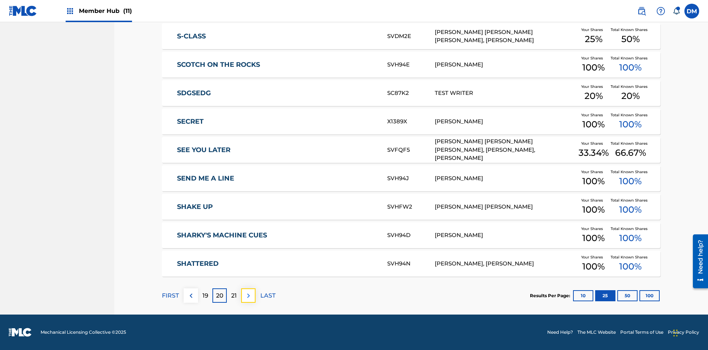
click at [248, 295] on img at bounding box center [248, 295] width 9 height 9
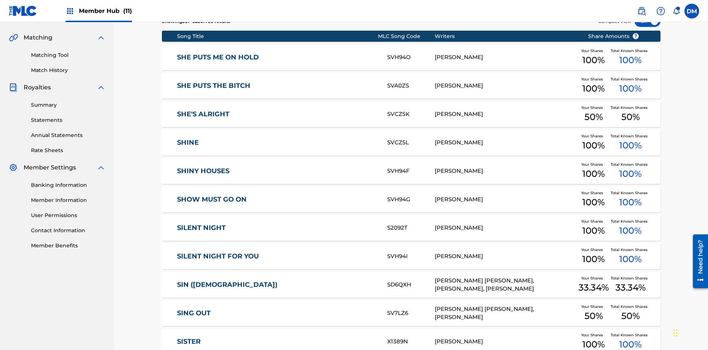
scroll to position [108, 0]
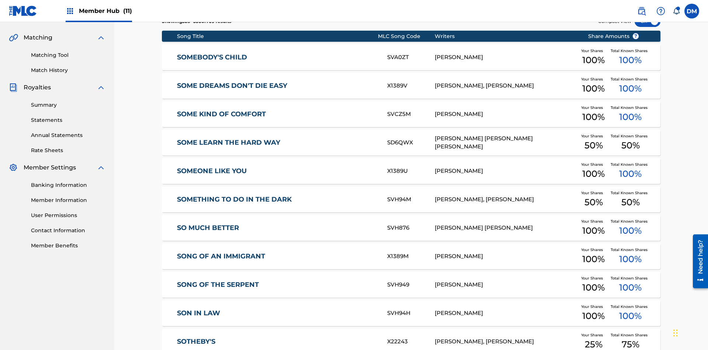
scroll to position [138, 0]
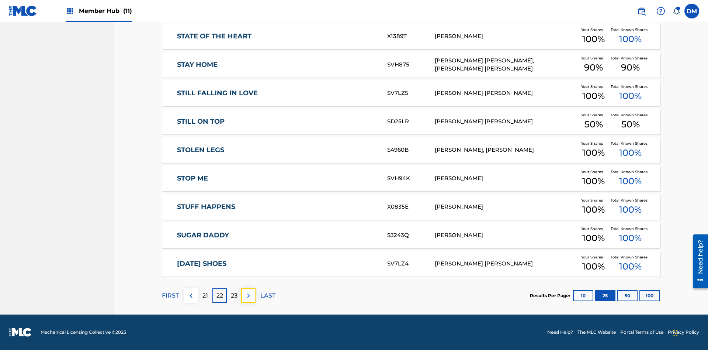
click at [248, 295] on img at bounding box center [248, 295] width 9 height 9
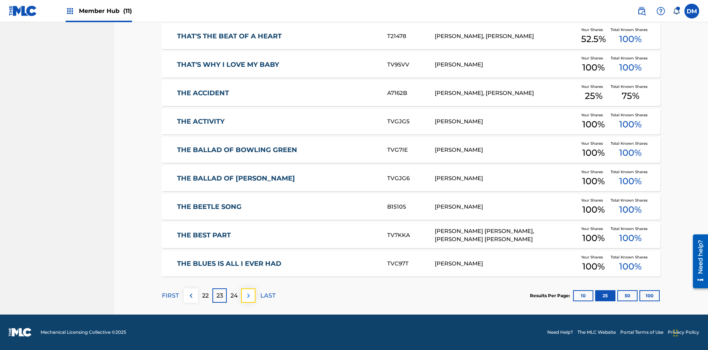
click at [248, 295] on img at bounding box center [248, 295] width 9 height 9
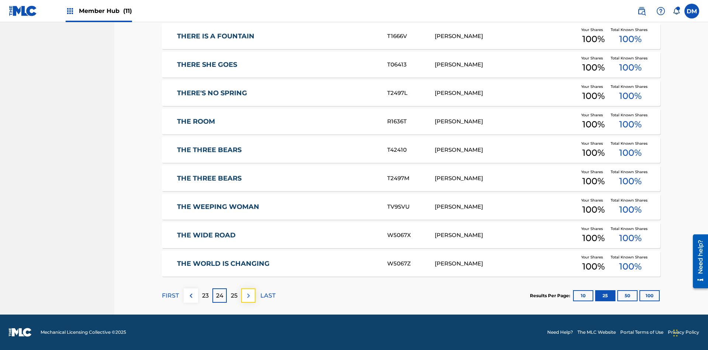
click at [248, 295] on img at bounding box center [248, 295] width 9 height 9
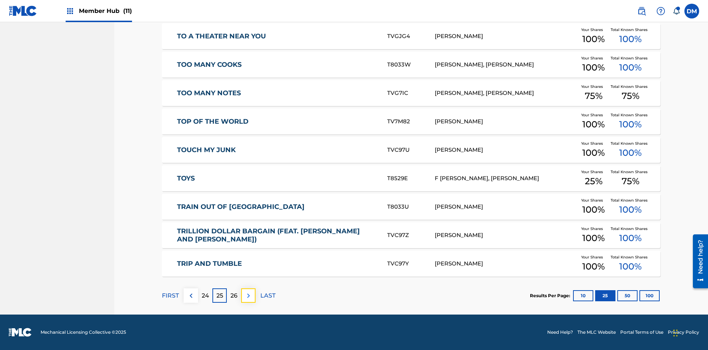
click at [248, 295] on img at bounding box center [248, 295] width 9 height 9
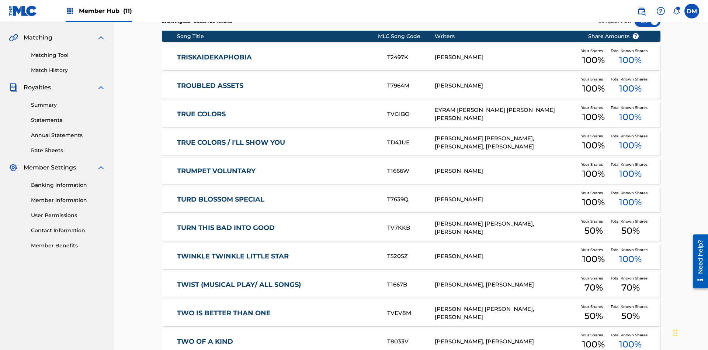
scroll to position [108, 0]
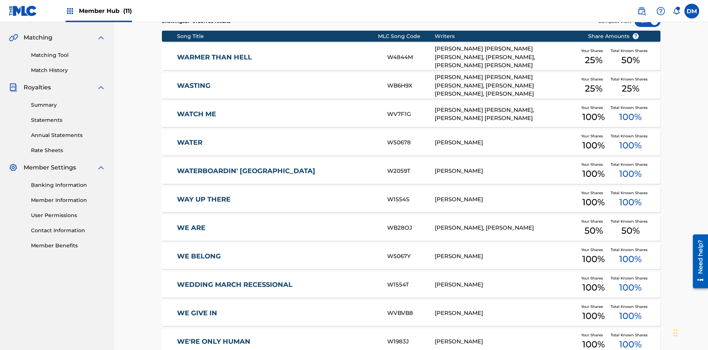
scroll to position [138, 0]
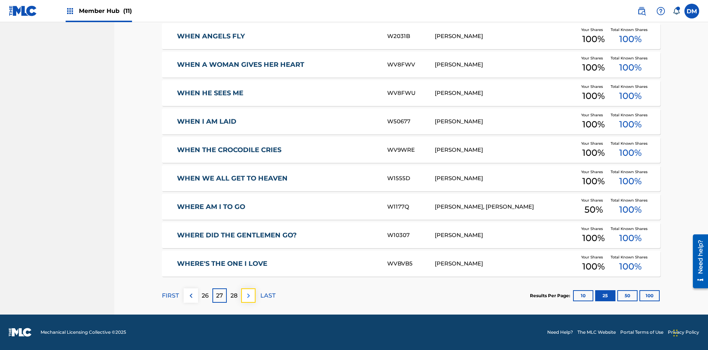
click at [248, 295] on img at bounding box center [248, 295] width 9 height 9
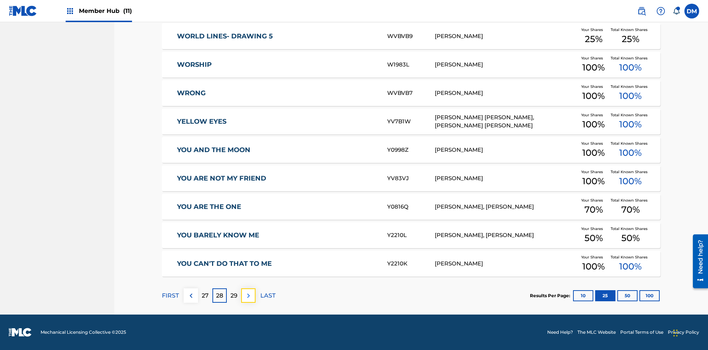
click at [248, 295] on img at bounding box center [248, 295] width 9 height 9
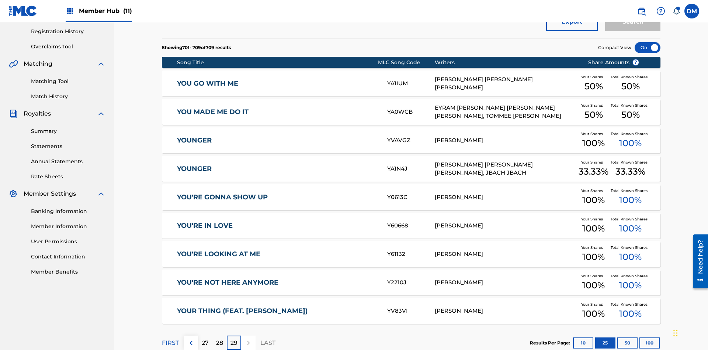
scroll to position [164, 0]
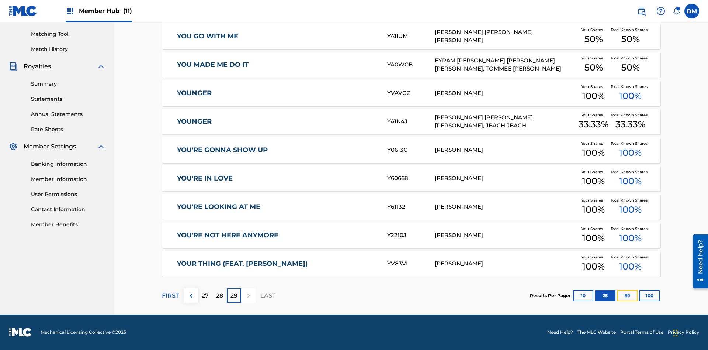
click at [618, 295] on button "50" at bounding box center [628, 295] width 20 height 11
click at [170, 295] on p "FIRST" at bounding box center [170, 295] width 17 height 9
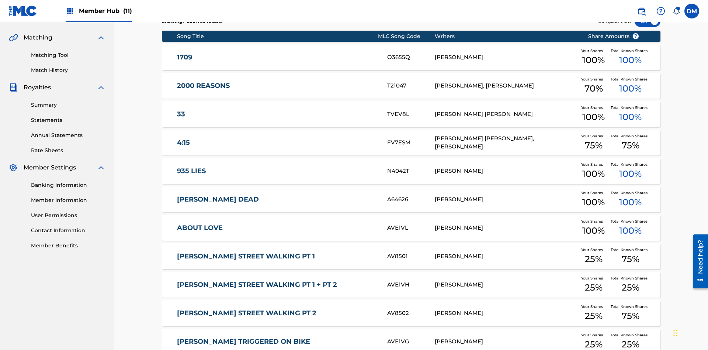
scroll to position [138, 0]
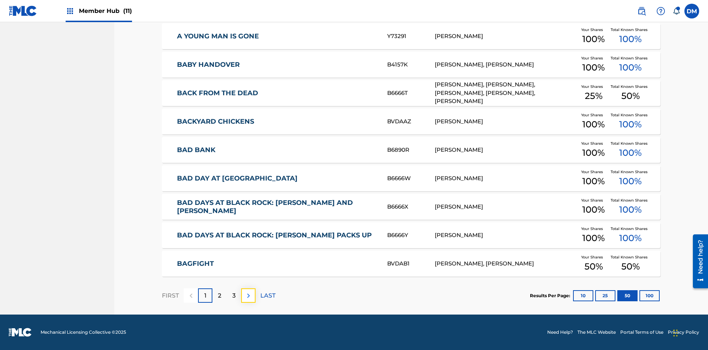
click at [248, 295] on img at bounding box center [248, 295] width 9 height 9
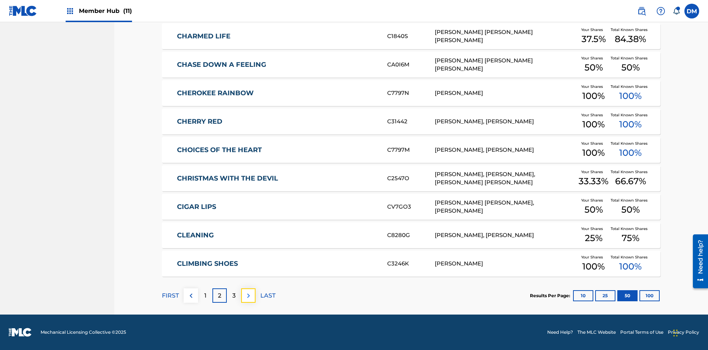
click at [248, 295] on img at bounding box center [248, 295] width 9 height 9
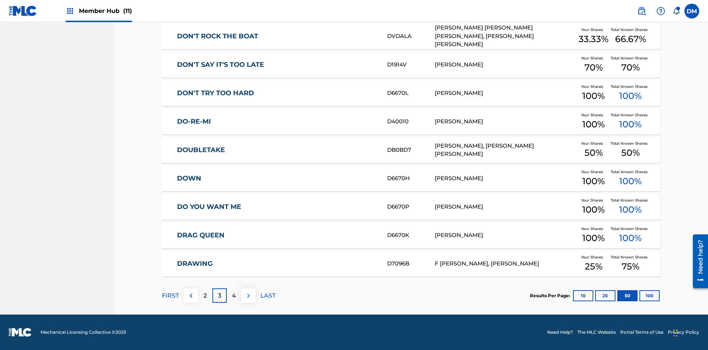
click at [248, 295] on img at bounding box center [248, 295] width 9 height 9
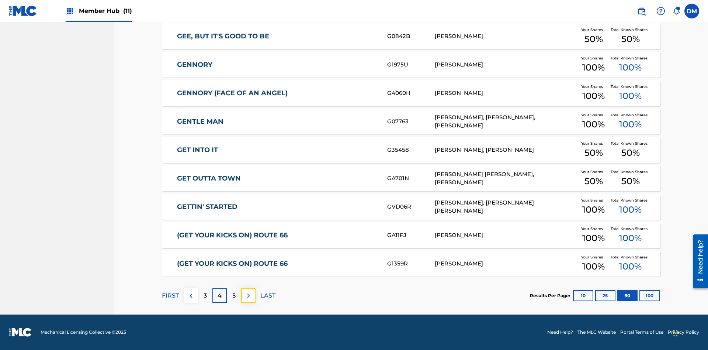
click at [248, 295] on img at bounding box center [248, 295] width 9 height 9
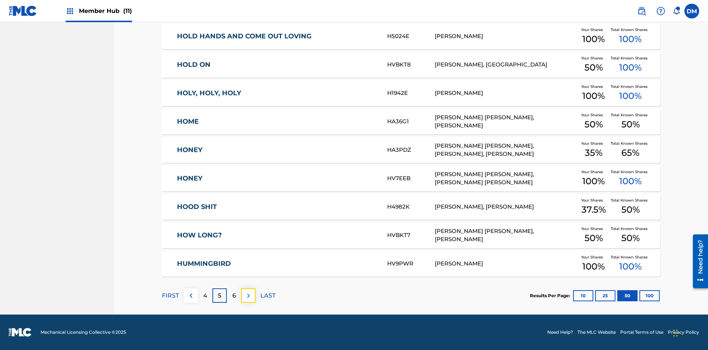
click at [248, 295] on img at bounding box center [248, 295] width 9 height 9
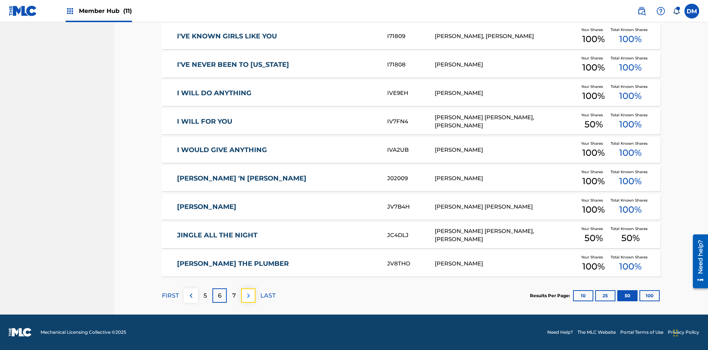
click at [248, 295] on img at bounding box center [248, 295] width 9 height 9
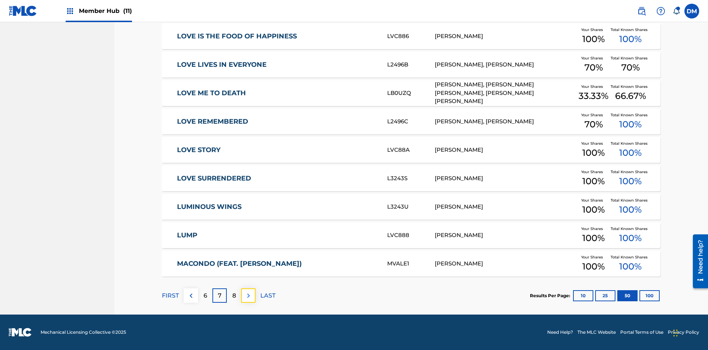
click at [248, 295] on img at bounding box center [248, 295] width 9 height 9
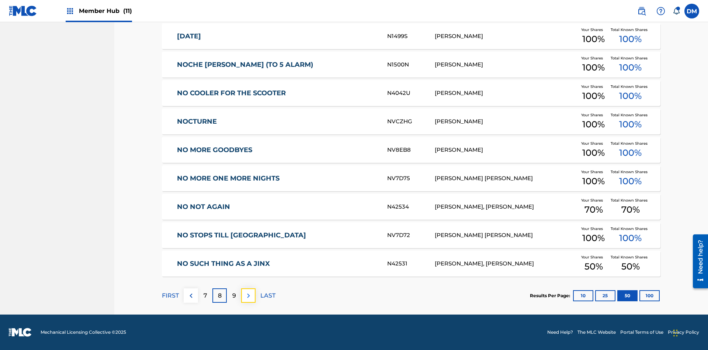
click at [248, 295] on img at bounding box center [248, 295] width 9 height 9
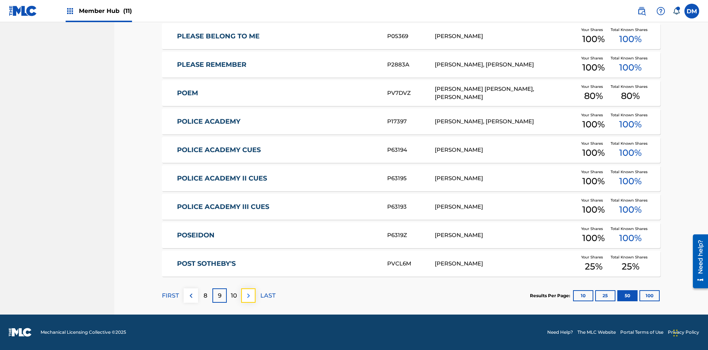
click at [248, 295] on img at bounding box center [248, 295] width 9 height 9
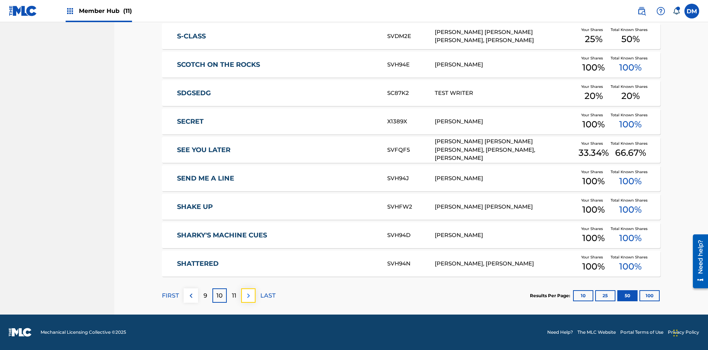
click at [248, 295] on img at bounding box center [248, 295] width 9 height 9
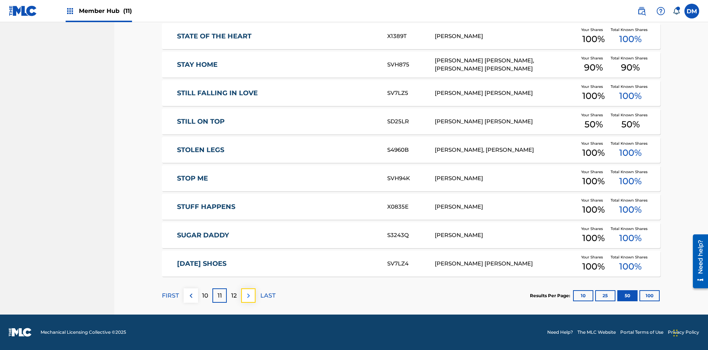
click at [248, 295] on img at bounding box center [248, 295] width 9 height 9
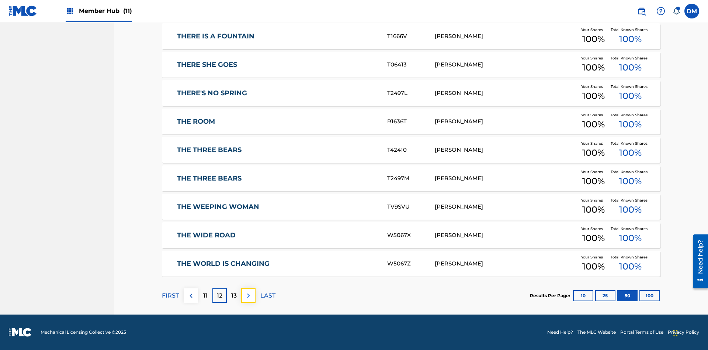
click at [248, 295] on img at bounding box center [248, 295] width 9 height 9
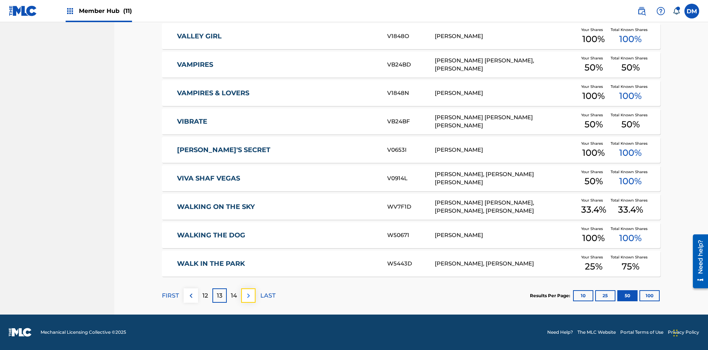
click at [248, 295] on img at bounding box center [248, 295] width 9 height 9
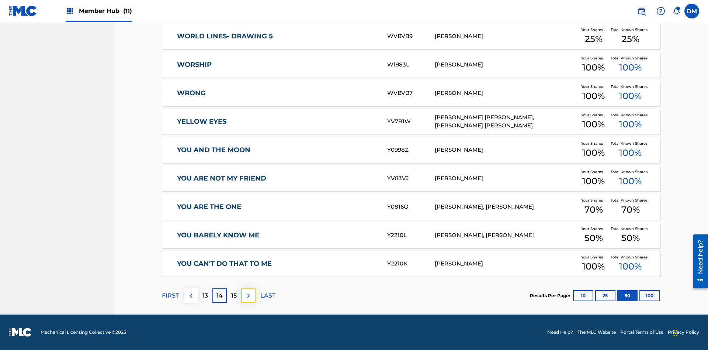
click at [248, 295] on img at bounding box center [248, 295] width 9 height 9
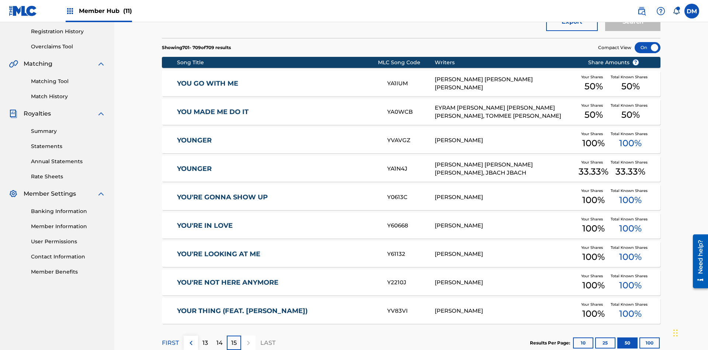
scroll to position [164, 0]
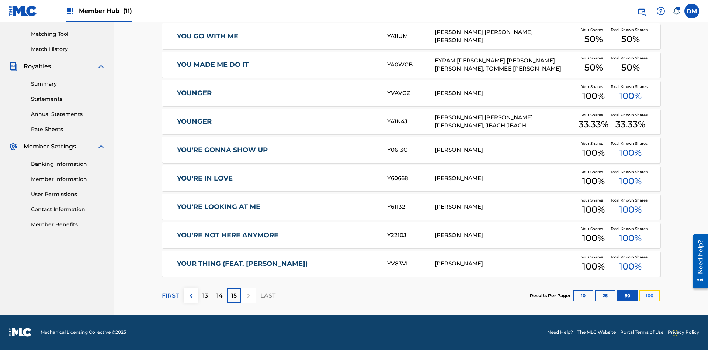
click at [640, 295] on button "100" at bounding box center [650, 295] width 20 height 11
click at [170, 295] on p "FIRST" at bounding box center [170, 295] width 17 height 9
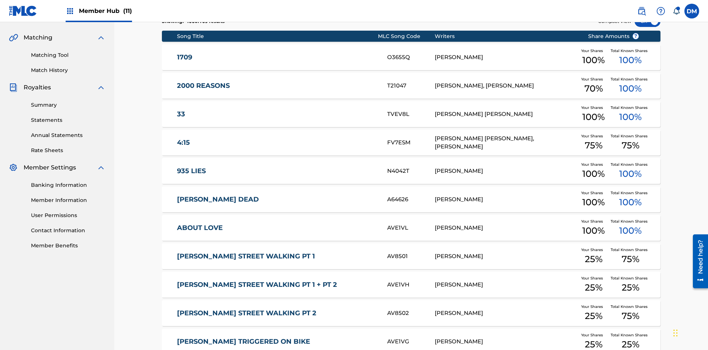
scroll to position [138, 0]
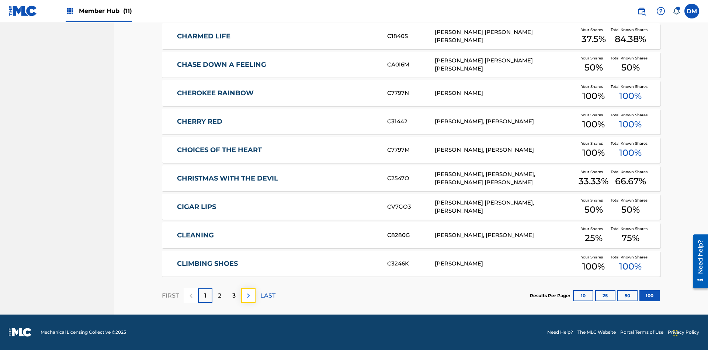
click at [248, 295] on img at bounding box center [248, 295] width 9 height 9
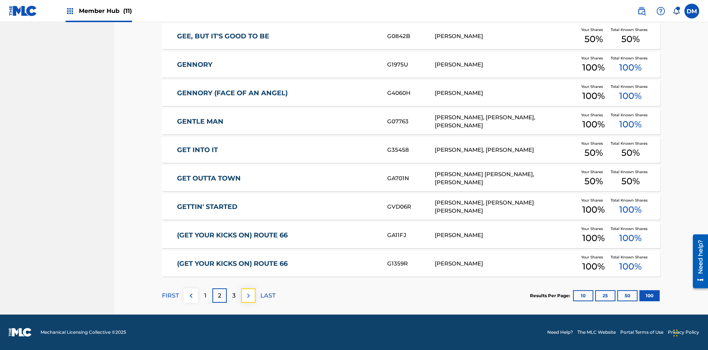
click at [248, 295] on img at bounding box center [248, 295] width 9 height 9
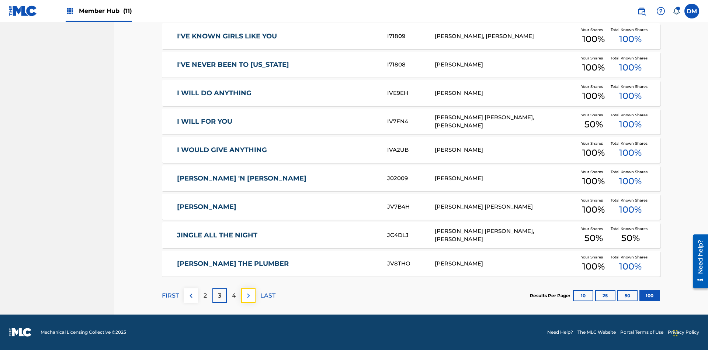
click at [248, 295] on img at bounding box center [248, 295] width 9 height 9
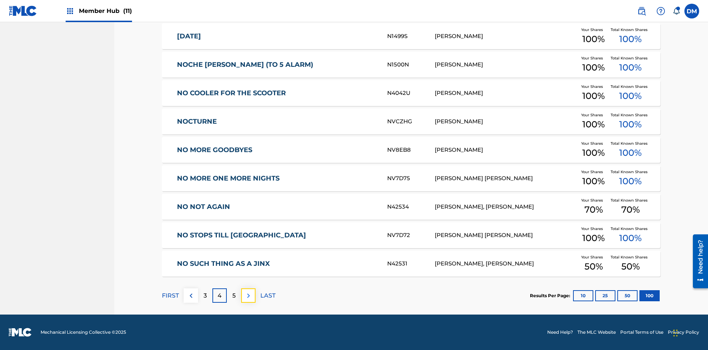
click at [248, 295] on img at bounding box center [248, 295] width 9 height 9
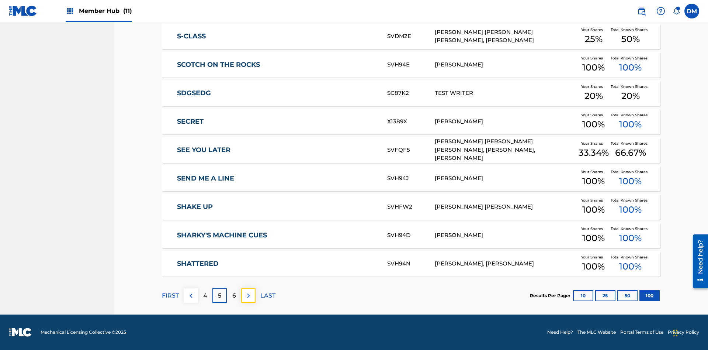
click at [248, 295] on img at bounding box center [248, 295] width 9 height 9
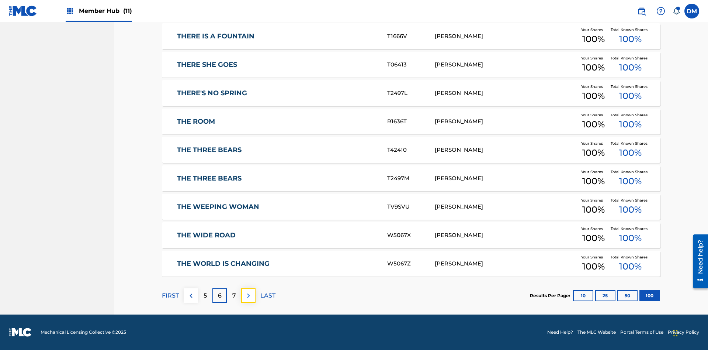
click at [248, 295] on img at bounding box center [248, 295] width 9 height 9
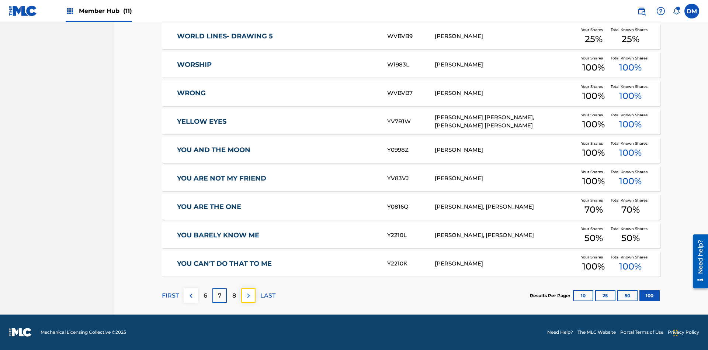
click at [248, 295] on img at bounding box center [248, 295] width 9 height 9
